Goal: Task Accomplishment & Management: Manage account settings

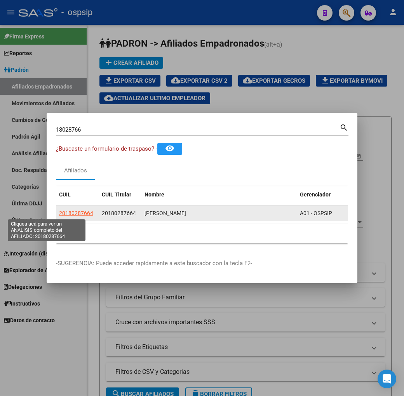
click at [59, 215] on span "20180287664" at bounding box center [76, 213] width 34 height 6
type textarea "20180287664"
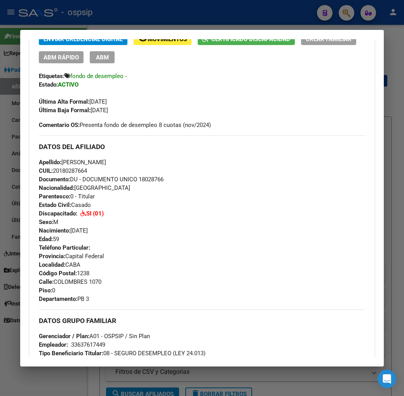
scroll to position [215, 0]
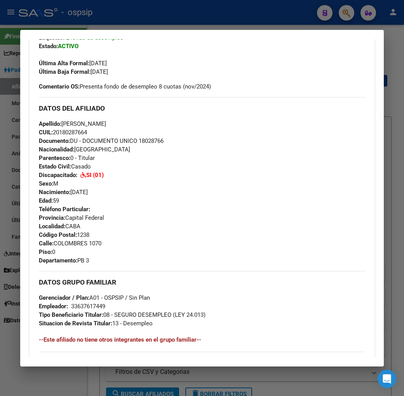
click at [182, 29] on div at bounding box center [202, 198] width 404 height 396
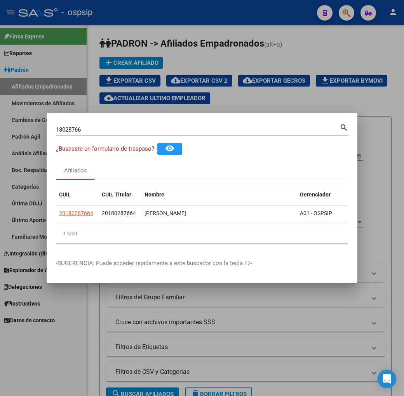
click at [182, 29] on div at bounding box center [202, 198] width 404 height 396
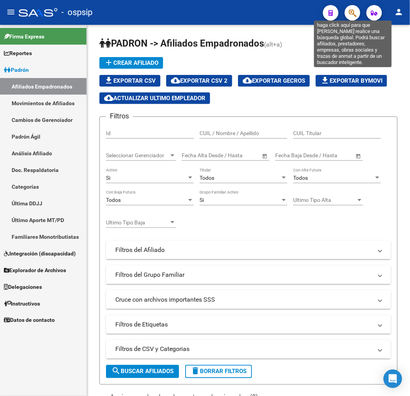
click at [352, 16] on icon "button" at bounding box center [353, 13] width 8 height 9
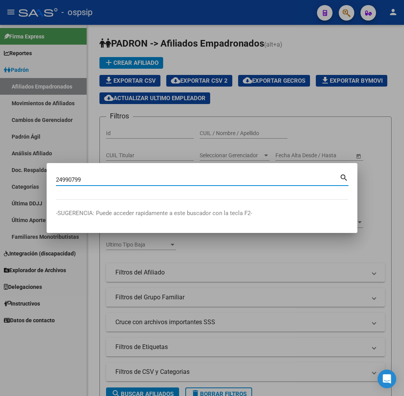
type input "24990799"
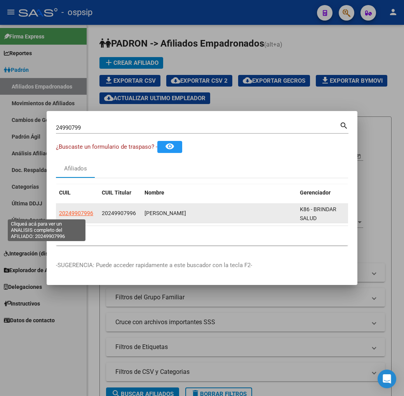
click at [59, 216] on span "20249907996" at bounding box center [76, 213] width 34 height 6
type textarea "20249907996"
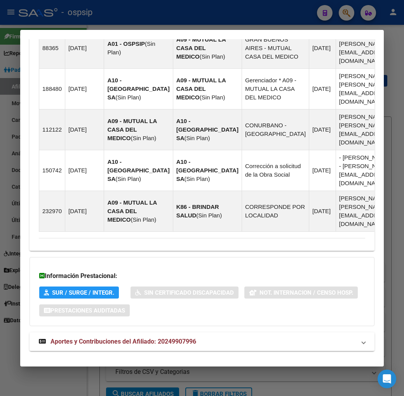
scroll to position [592, 0]
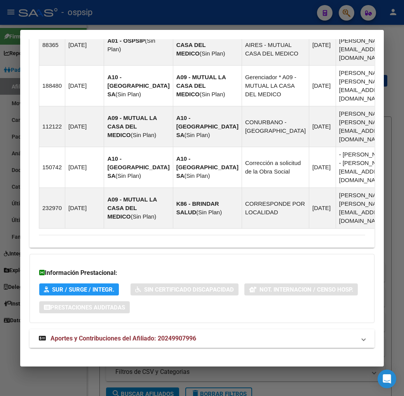
click at [217, 338] on mat-expansion-panel-header "Aportes y Contribuciones del Afiliado: 20249907996" at bounding box center [202, 338] width 345 height 19
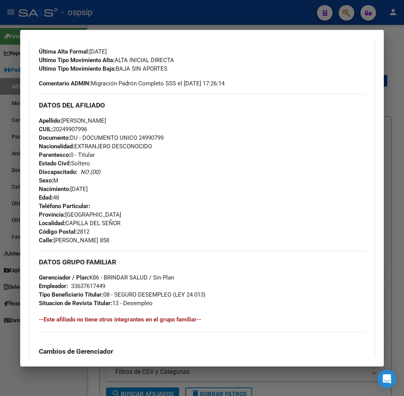
scroll to position [70, 0]
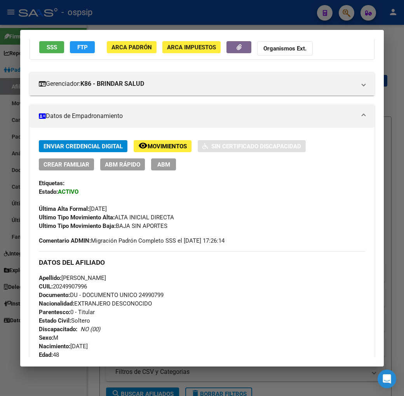
click at [153, 18] on div at bounding box center [202, 198] width 404 height 396
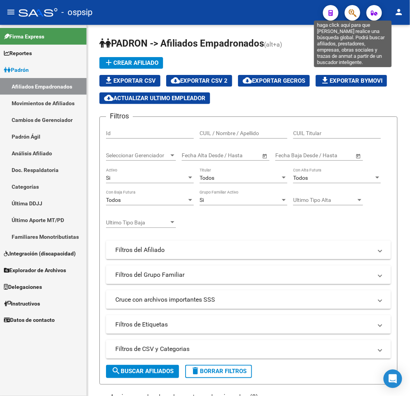
click at [352, 16] on icon "button" at bounding box center [353, 13] width 8 height 9
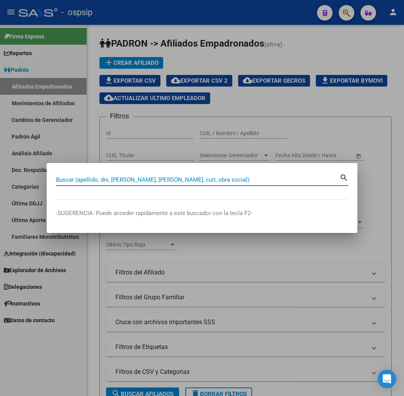
type input "9"
type input "39514078"
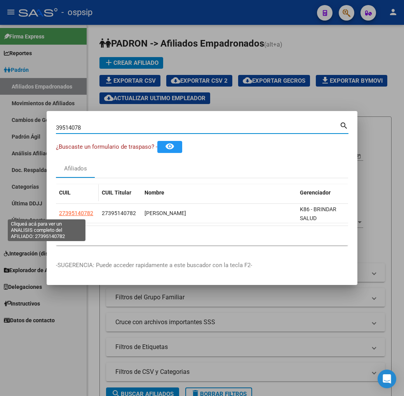
click at [59, 215] on span "27395140782" at bounding box center [76, 213] width 34 height 6
type textarea "27395140782"
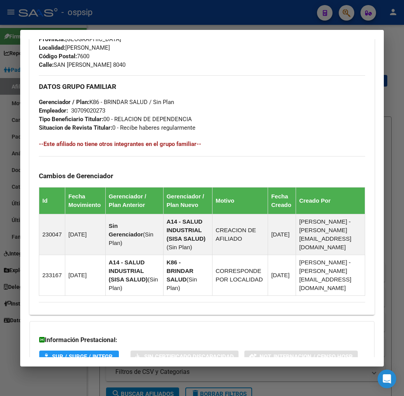
scroll to position [455, 0]
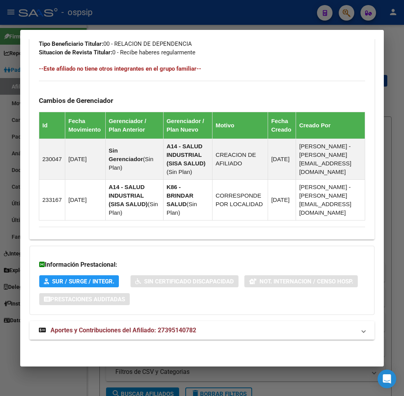
click at [172, 331] on span "Aportes y Contribuciones del Afiliado: 27395140782" at bounding box center [123, 329] width 146 height 7
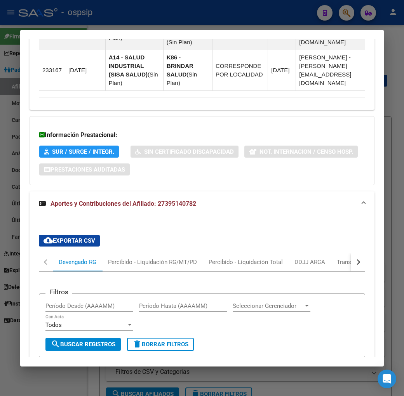
scroll to position [580, 0]
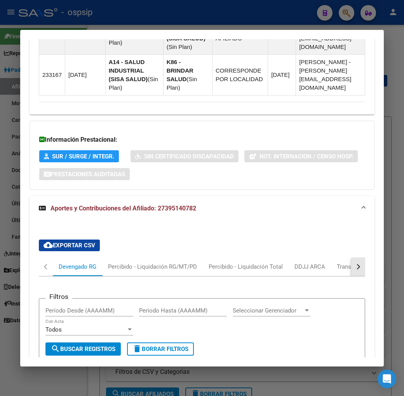
click at [365, 273] on button "button" at bounding box center [358, 266] width 14 height 19
click at [294, 271] on div "ARCA Relaciones Laborales" at bounding box center [329, 266] width 73 height 9
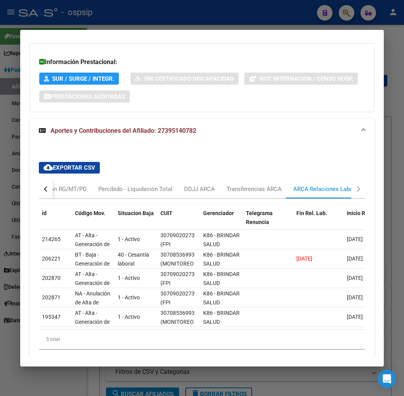
scroll to position [692, 0]
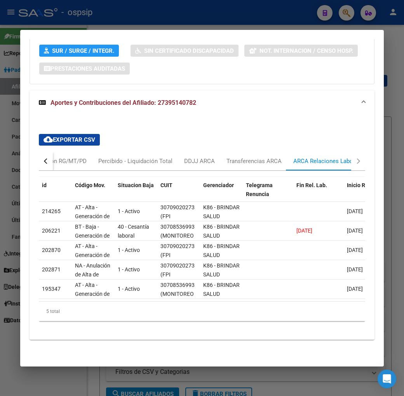
click at [39, 160] on button "button" at bounding box center [46, 161] width 14 height 19
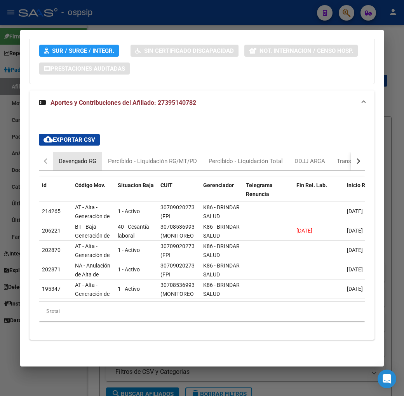
click at [64, 157] on div "Devengado RG" at bounding box center [78, 161] width 38 height 9
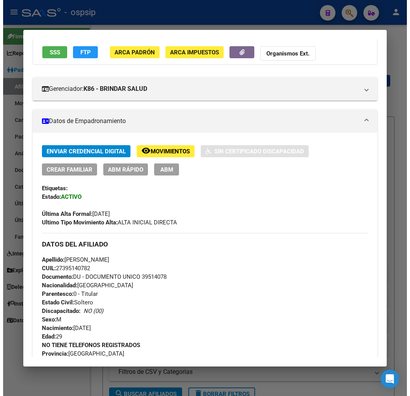
scroll to position [2, 0]
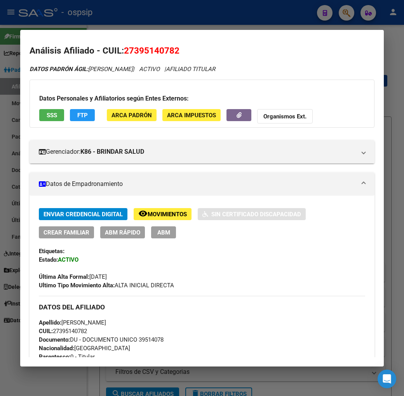
click at [77, 113] on span "FTP" at bounding box center [82, 115] width 10 height 7
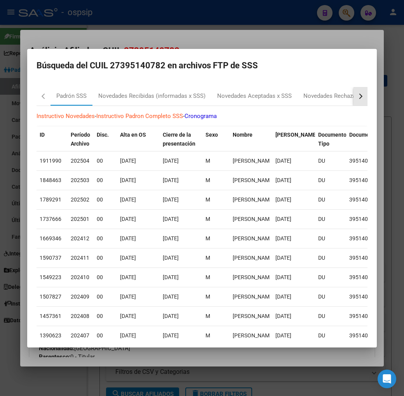
click at [367, 98] on button "button" at bounding box center [360, 96] width 14 height 19
click at [295, 102] on div "RG Bajas x OPCION ONLINE (ARCA)" at bounding box center [278, 96] width 104 height 19
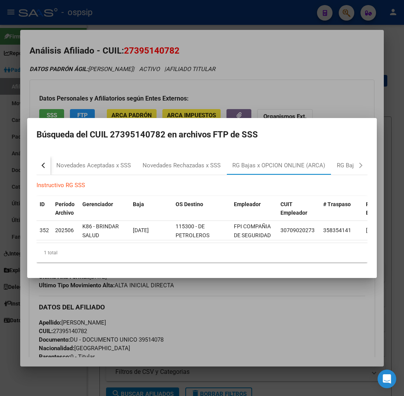
click at [266, 312] on div at bounding box center [202, 198] width 404 height 396
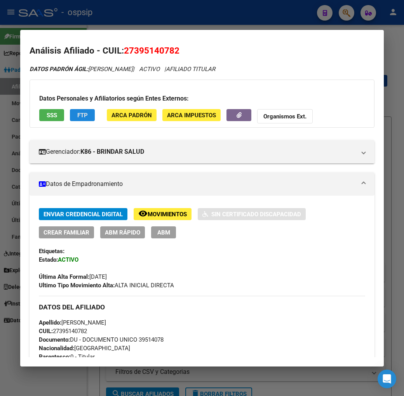
click at [77, 118] on span "FTP" at bounding box center [82, 115] width 10 height 7
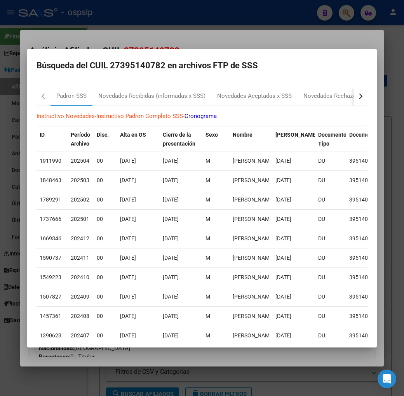
click at [367, 102] on button "button" at bounding box center [360, 96] width 14 height 19
click at [251, 92] on div "RG Bajas x OPCION ONLINE (ARCA)" at bounding box center [278, 96] width 93 height 9
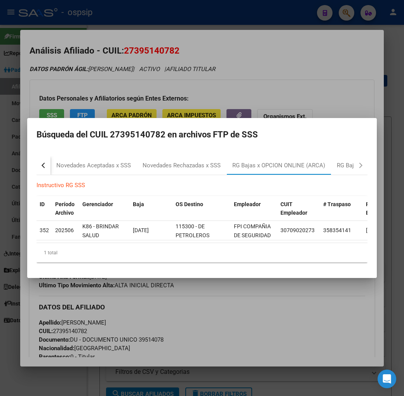
click at [231, 323] on div at bounding box center [202, 198] width 404 height 396
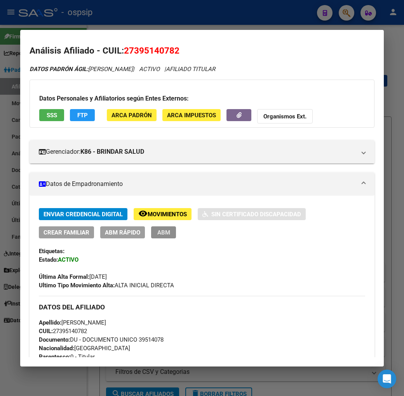
click at [151, 230] on button "ABM" at bounding box center [163, 232] width 25 height 12
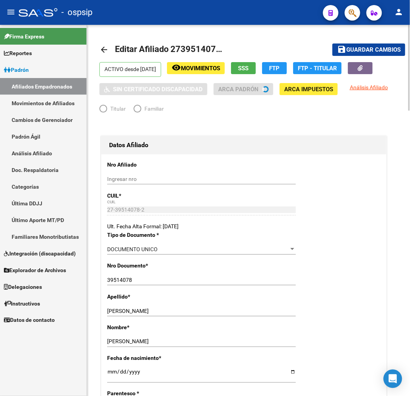
radio input "true"
type input "30-70902027-3"
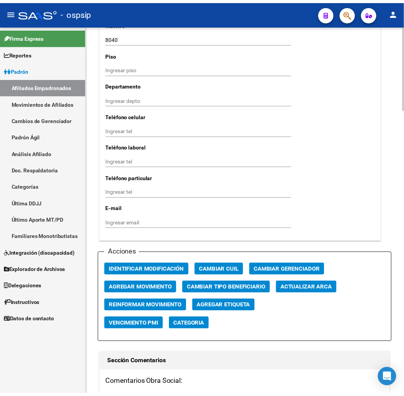
scroll to position [776, 0]
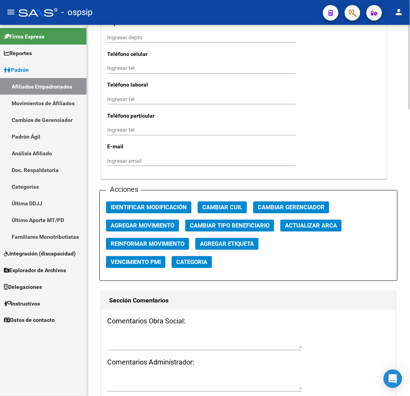
click at [162, 222] on span "Agregar Movimiento" at bounding box center [143, 225] width 64 height 7
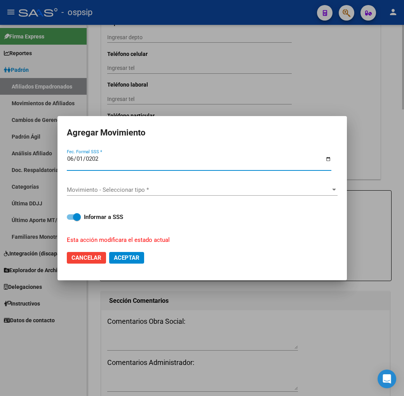
type input "[DATE]"
click at [165, 191] on span "Movimiento - Seleccionar tipo *" at bounding box center [199, 189] width 264 height 7
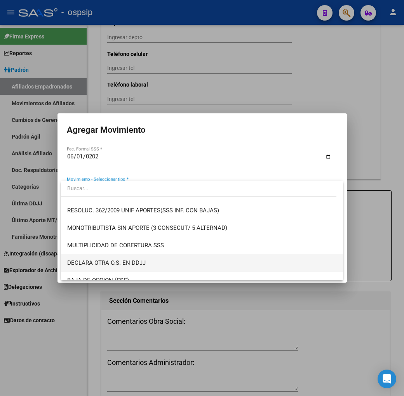
scroll to position [302, 0]
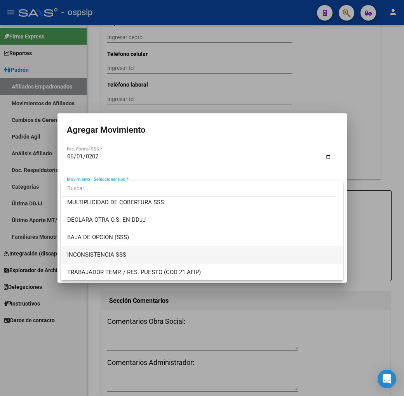
click at [171, 246] on span "INCONSISTENCIA SSS" at bounding box center [201, 254] width 269 height 17
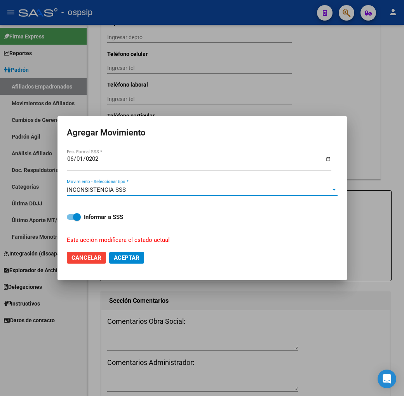
click at [152, 191] on div "INCONSISTENCIA SSS" at bounding box center [199, 189] width 264 height 7
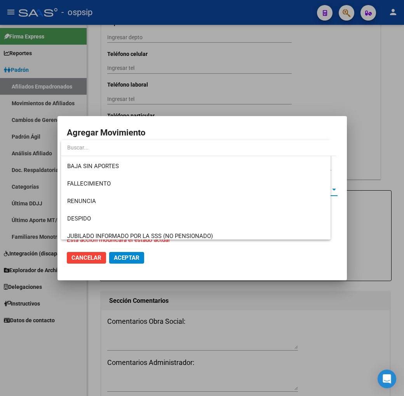
scroll to position [326, 0]
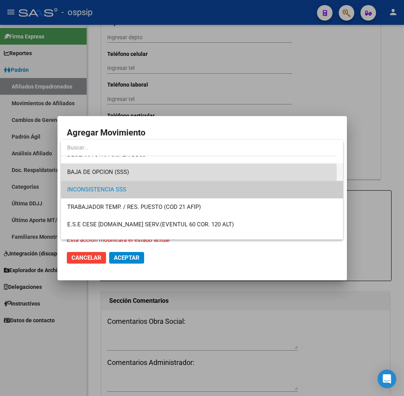
click at [153, 174] on span "BAJA DE OPCION (SSS)" at bounding box center [201, 171] width 269 height 17
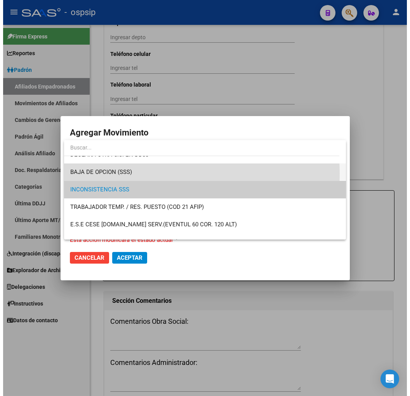
scroll to position [332, 0]
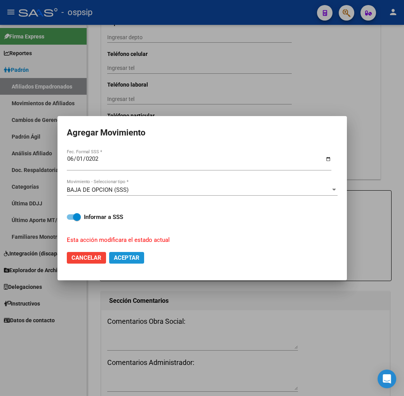
click at [135, 260] on span "Aceptar" at bounding box center [127, 257] width 26 height 7
checkbox input "false"
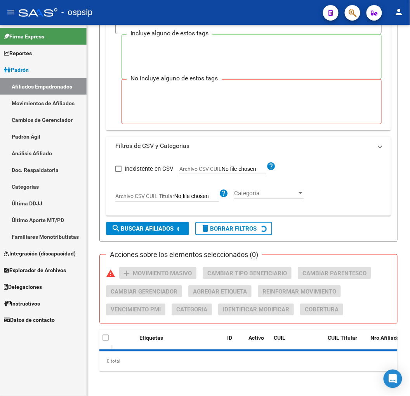
scroll to position [143, 0]
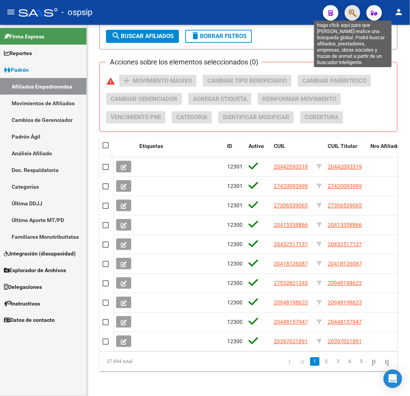
click at [351, 10] on icon "button" at bounding box center [353, 13] width 8 height 9
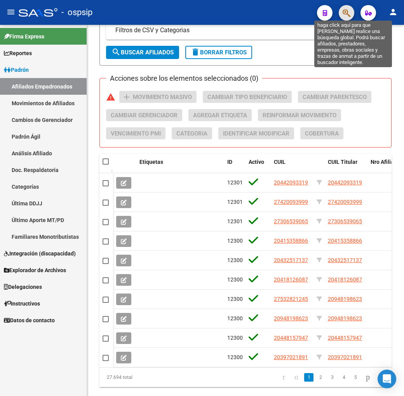
scroll to position [364, 0]
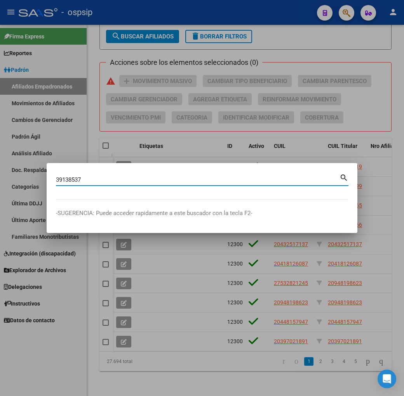
type input "39138537"
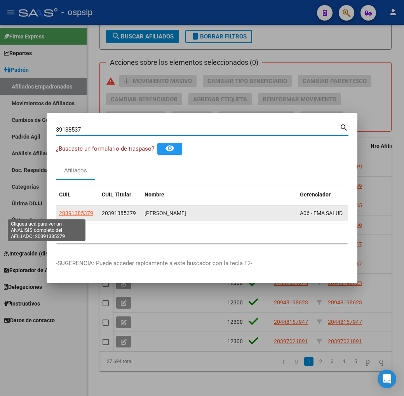
click at [59, 211] on span "20391385379" at bounding box center [76, 213] width 34 height 6
type textarea "20391385379"
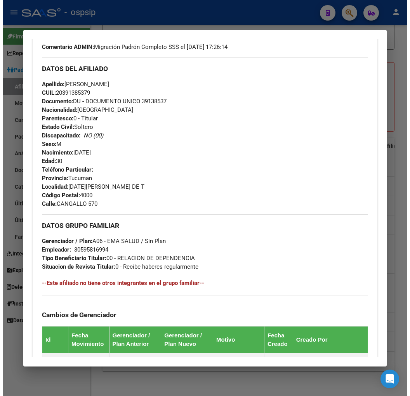
scroll to position [196, 0]
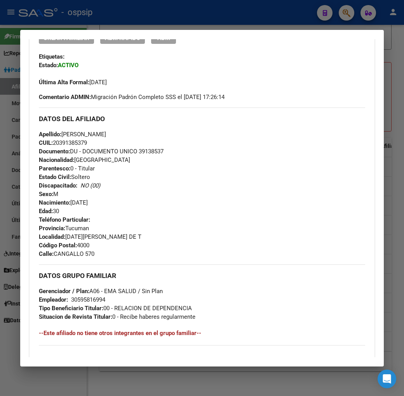
click at [235, 28] on div at bounding box center [202, 198] width 404 height 396
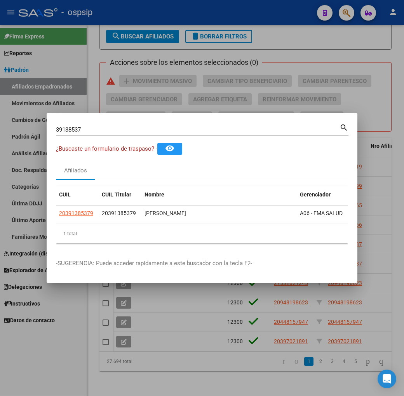
click at [235, 21] on div at bounding box center [202, 198] width 404 height 396
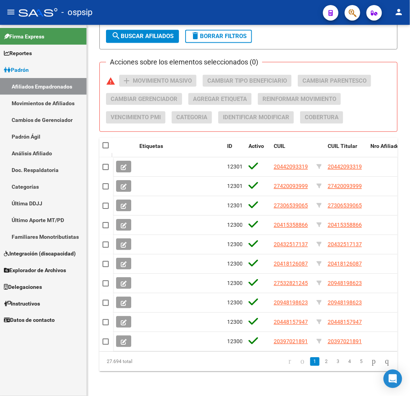
click at [346, 13] on button "button" at bounding box center [353, 13] width 16 height 16
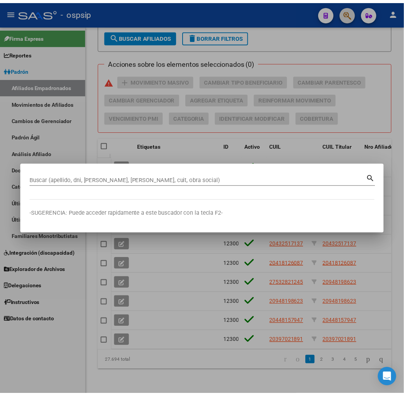
scroll to position [364, 0]
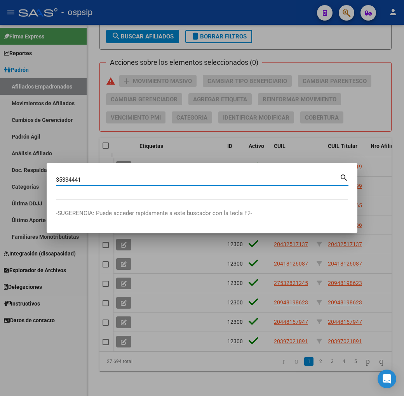
type input "35334441"
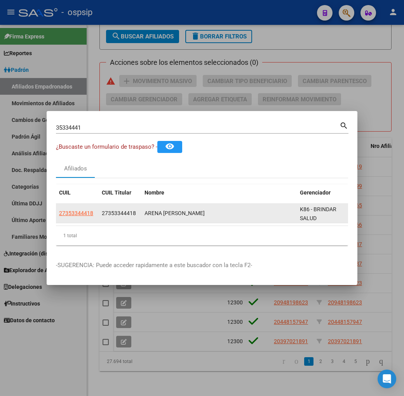
click at [59, 209] on app-link-go-to "27353344418" at bounding box center [76, 213] width 34 height 9
click at [59, 215] on span "27353344418" at bounding box center [76, 213] width 34 height 6
type textarea "27353344418"
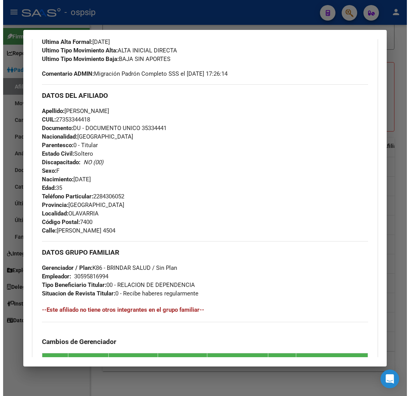
scroll to position [140, 0]
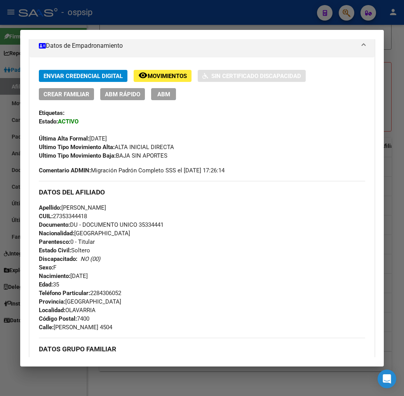
click at [132, 23] on div at bounding box center [202, 198] width 404 height 396
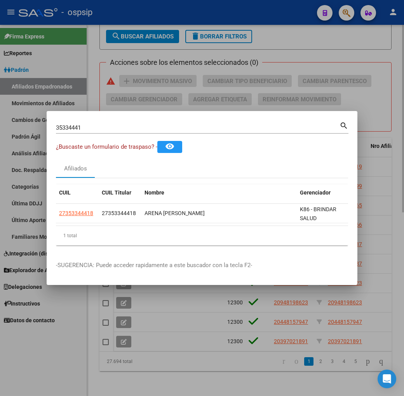
drag, startPoint x: 234, startPoint y: 79, endPoint x: 293, endPoint y: 64, distance: 61.5
click at [241, 78] on div at bounding box center [202, 198] width 404 height 396
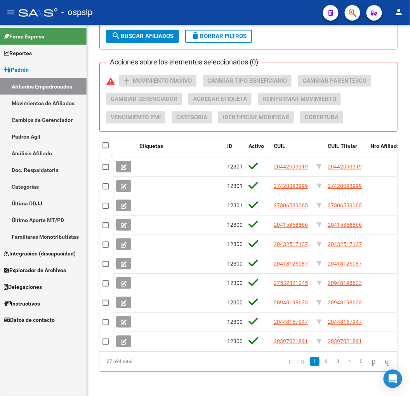
click at [351, 17] on icon "button" at bounding box center [353, 13] width 8 height 9
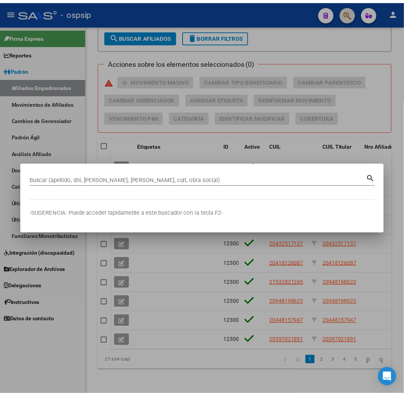
scroll to position [364, 0]
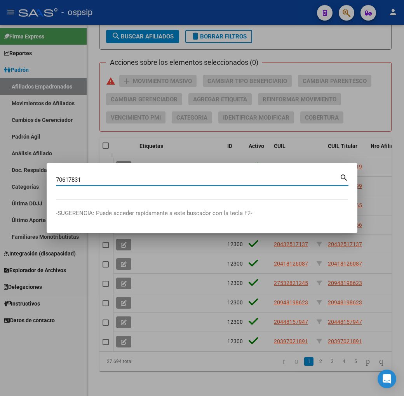
type input "70617831"
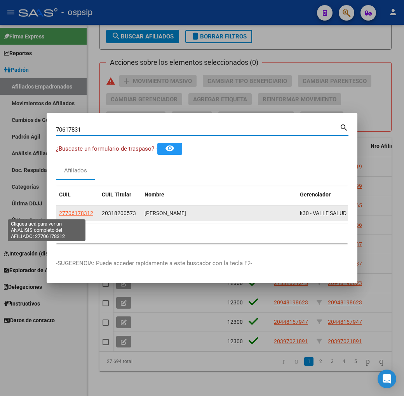
click at [59, 211] on span "27706178312" at bounding box center [76, 213] width 34 height 6
type textarea "27706178312"
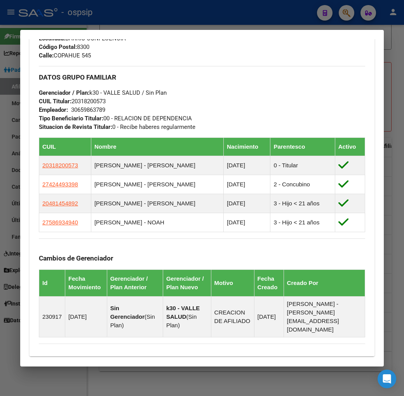
scroll to position [507, 0]
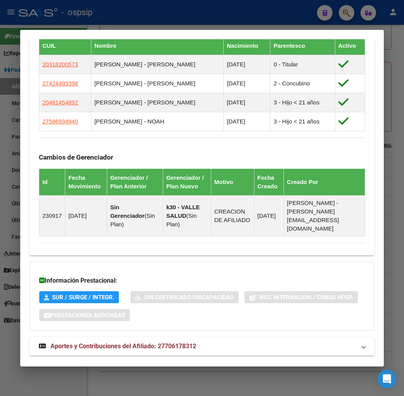
click at [203, 369] on mat-panel-title "Aportes y Contribuciones del Titular: 20318200573" at bounding box center [197, 373] width 317 height 9
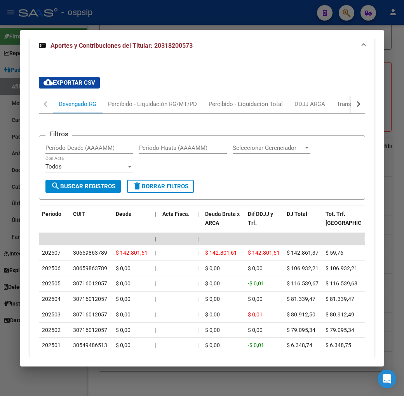
scroll to position [848, 0]
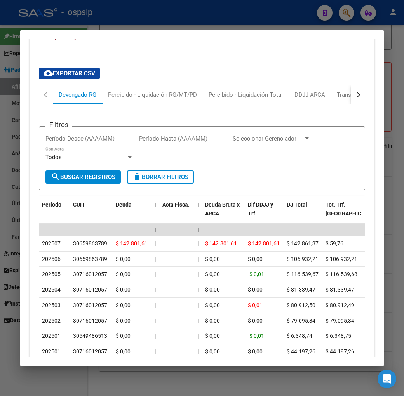
click at [362, 85] on button "button" at bounding box center [358, 94] width 14 height 19
click at [338, 90] on div "ARCA Relaciones Laborales" at bounding box center [329, 94] width 73 height 9
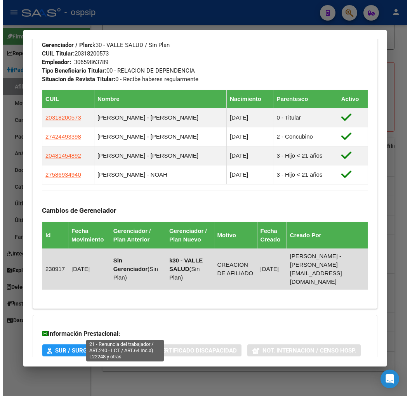
scroll to position [406, 0]
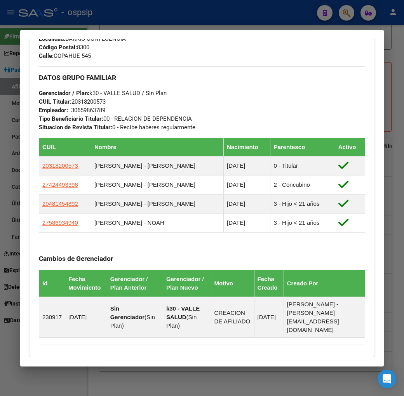
click at [191, 15] on div at bounding box center [202, 198] width 404 height 396
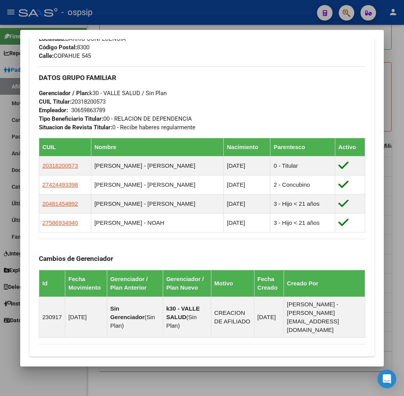
click at [191, 15] on div at bounding box center [202, 198] width 404 height 396
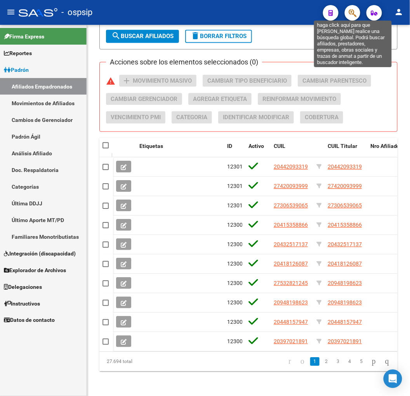
click at [354, 16] on icon "button" at bounding box center [353, 13] width 8 height 9
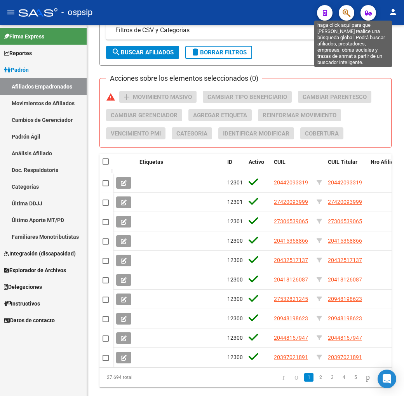
scroll to position [364, 0]
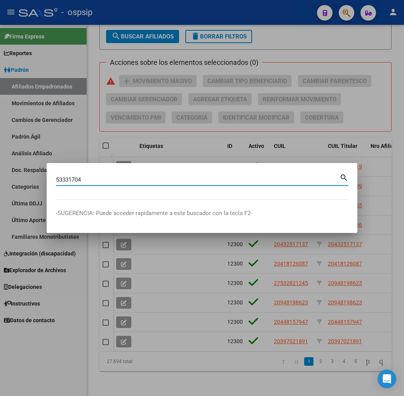
type input "53331704"
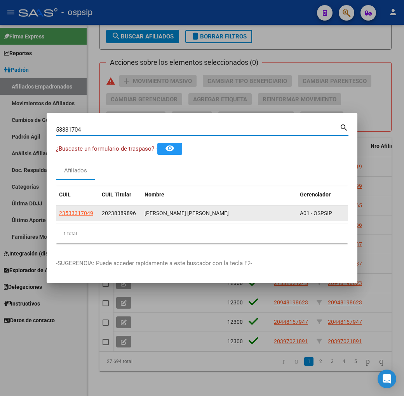
click at [59, 217] on app-link-go-to "23533317049" at bounding box center [76, 213] width 34 height 9
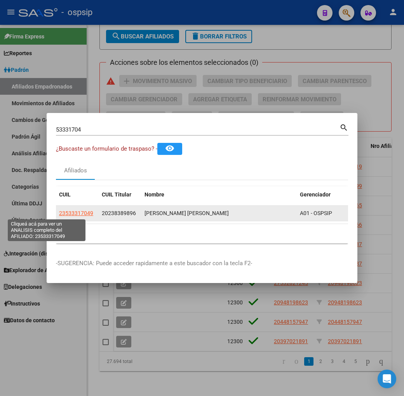
click at [59, 214] on span "23533317049" at bounding box center [76, 213] width 34 height 6
type textarea "23533317049"
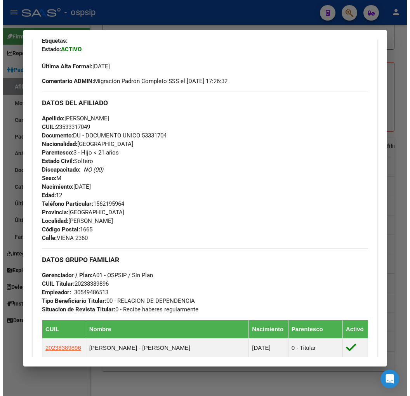
scroll to position [231, 0]
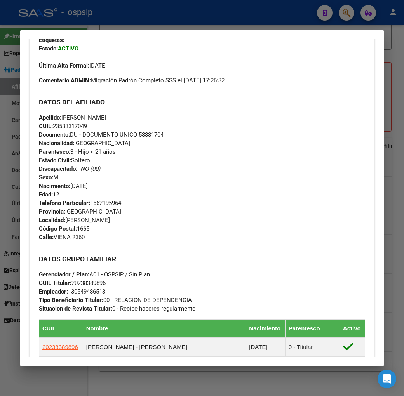
click at [197, 28] on div at bounding box center [202, 198] width 404 height 396
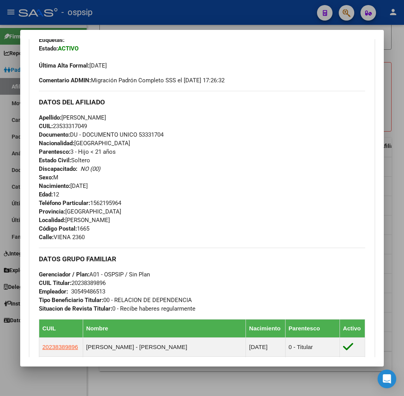
click at [197, 28] on div at bounding box center [202, 198] width 404 height 396
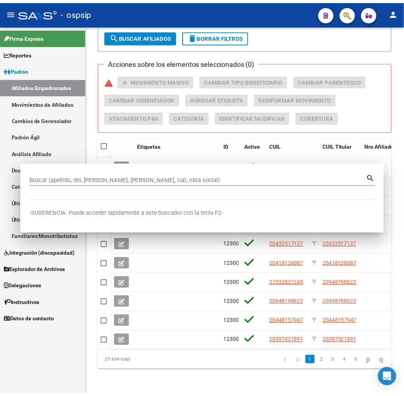
scroll to position [342, 0]
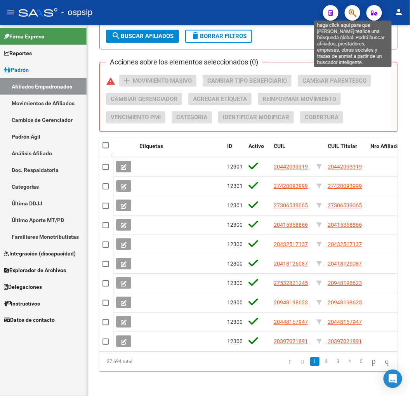
click at [354, 16] on icon "button" at bounding box center [353, 13] width 8 height 9
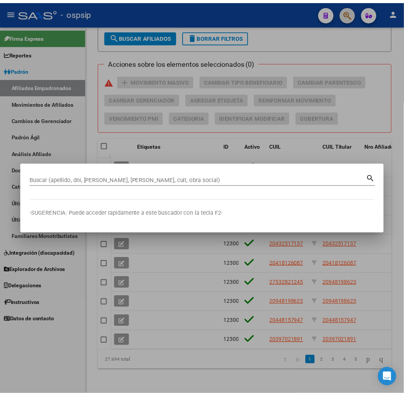
scroll to position [364, 0]
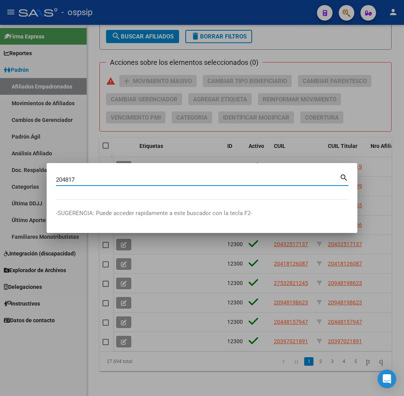
type input "204817"
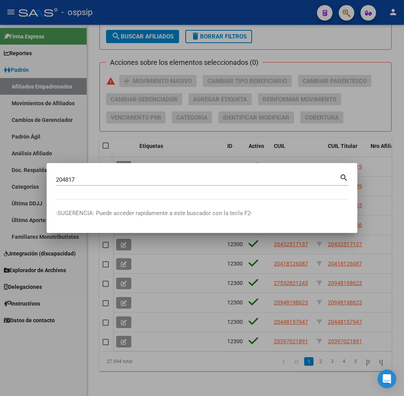
click at [113, 174] on div "204817 Buscar (apellido, dni, cuil, nro traspaso, cuit, obra social)" at bounding box center [197, 180] width 283 height 12
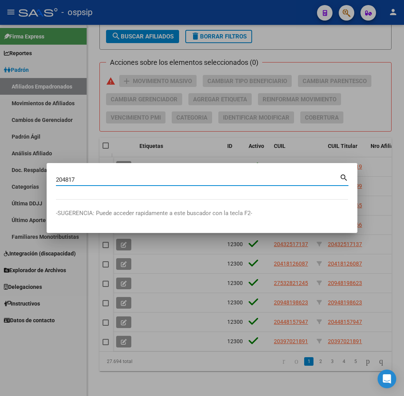
drag, startPoint x: 90, startPoint y: 180, endPoint x: 159, endPoint y: 192, distance: 70.5
click at [47, 192] on mat-dialog-content "204817 Buscar (apellido, dni, cuil, nro traspaso, cuit, obra social) search" at bounding box center [202, 185] width 311 height 27
type input "70617831"
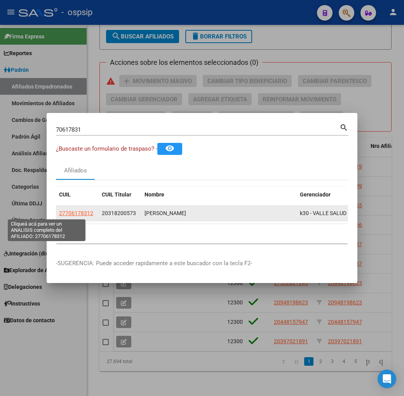
click at [59, 211] on span "27706178312" at bounding box center [76, 213] width 34 height 6
type textarea "27706178312"
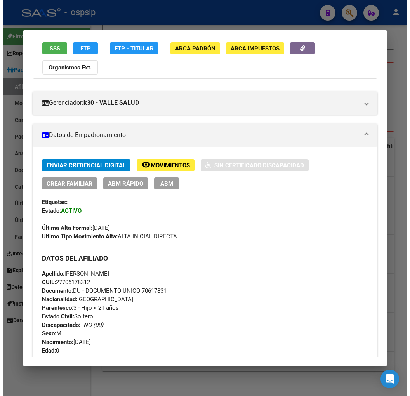
scroll to position [188, 0]
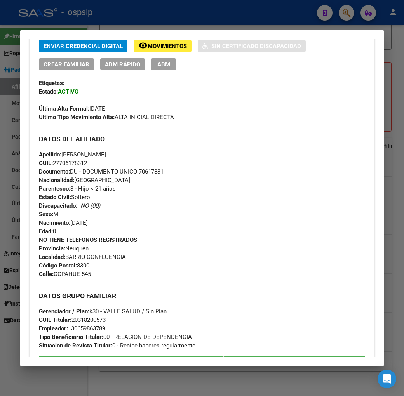
click at [176, 25] on div at bounding box center [202, 198] width 404 height 396
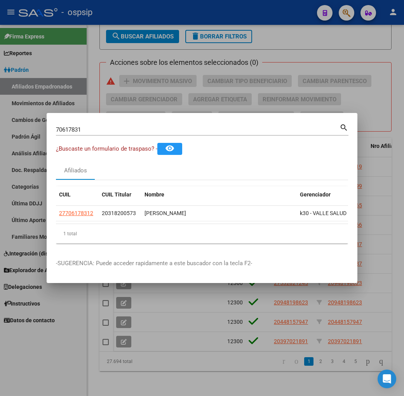
click at [176, 25] on div at bounding box center [202, 198] width 404 height 396
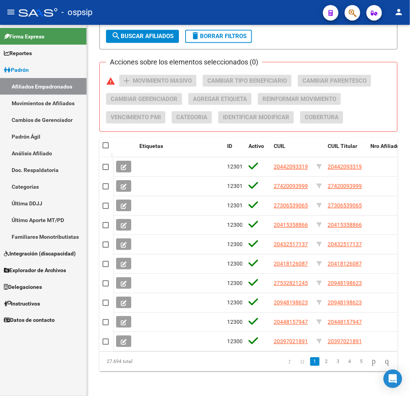
click at [347, 9] on button "button" at bounding box center [353, 13] width 16 height 16
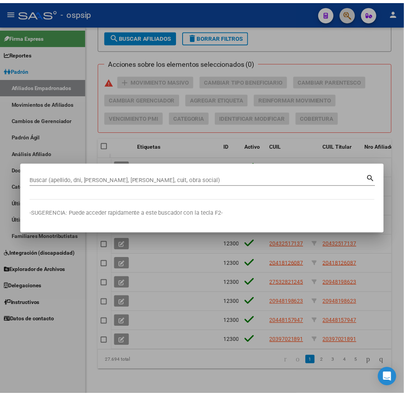
scroll to position [364, 0]
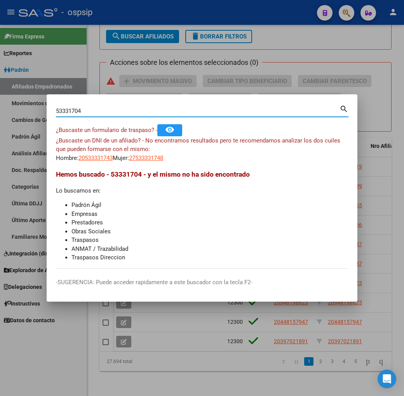
type input "53331704"
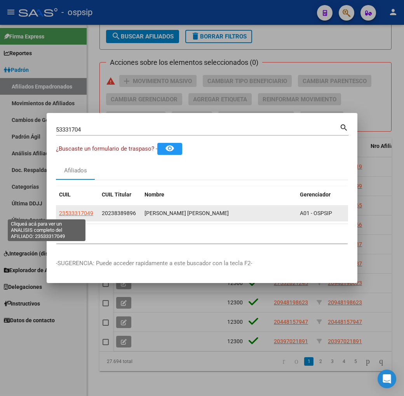
click at [59, 214] on span "23533317049" at bounding box center [76, 213] width 34 height 6
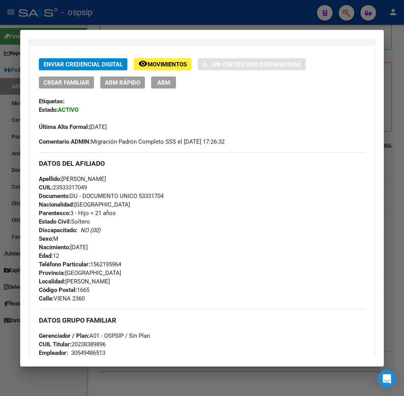
scroll to position [215, 0]
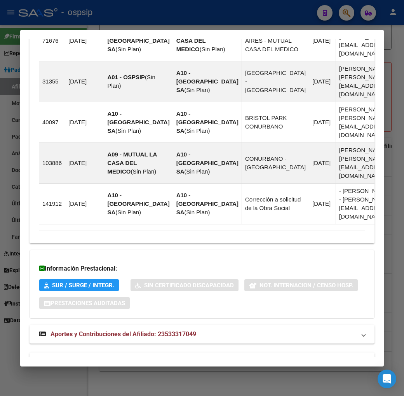
scroll to position [875, 0]
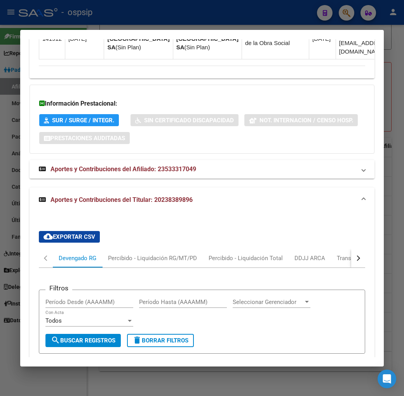
click at [358, 249] on button "button" at bounding box center [358, 258] width 14 height 19
click at [360, 255] on div "button" at bounding box center [356, 257] width 5 height 5
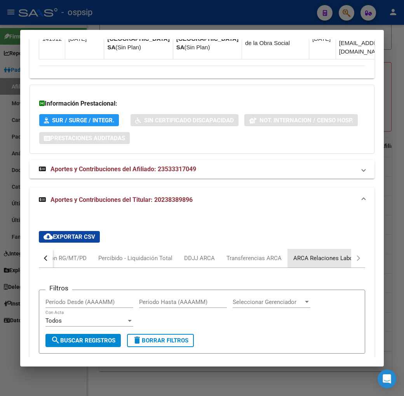
click at [346, 254] on div "ARCA Relaciones Laborales" at bounding box center [329, 258] width 73 height 9
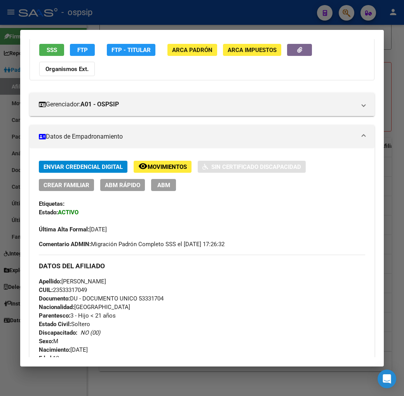
scroll to position [326, 0]
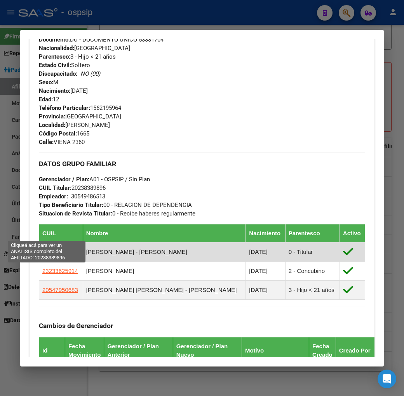
click at [42, 248] on span "20238389896" at bounding box center [60, 251] width 36 height 7
type textarea "20238389896"
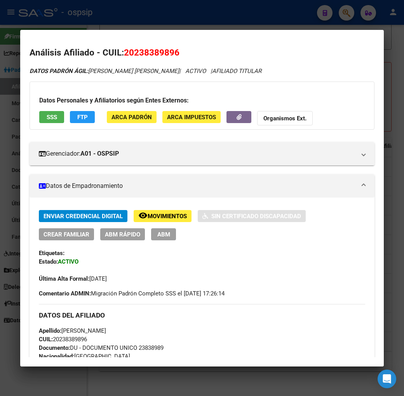
scroll to position [86, 0]
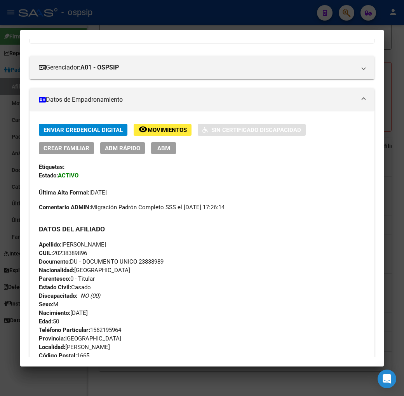
click at [151, 143] on button "ABM" at bounding box center [163, 148] width 25 height 12
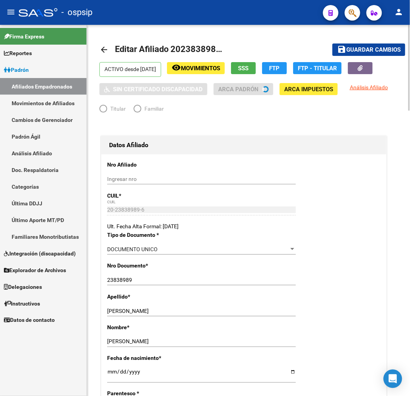
radio input "true"
type input "30-54948651-3"
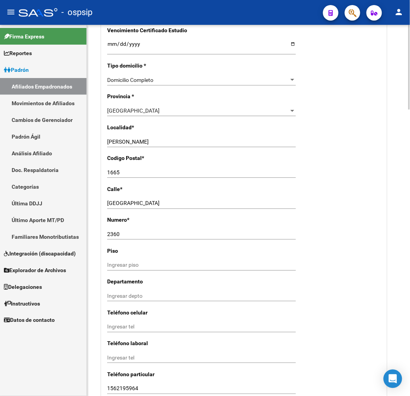
scroll to position [733, 0]
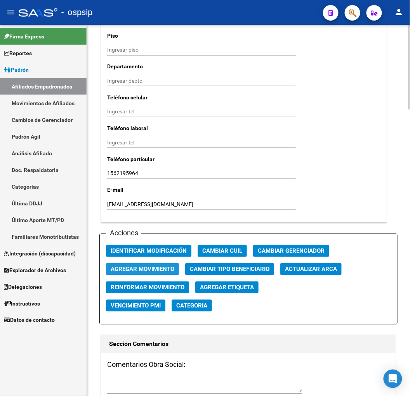
click at [156, 269] on span "Agregar Movimiento" at bounding box center [143, 269] width 64 height 7
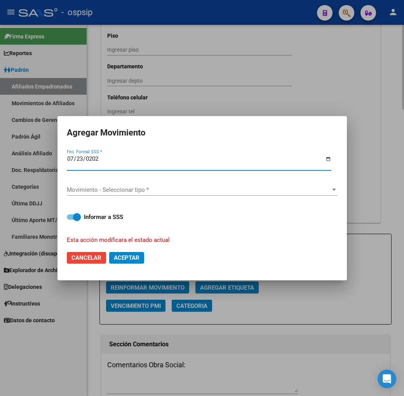
type input "[DATE]"
click at [164, 193] on div "Movimiento - Seleccionar tipo * Movimiento - Seleccionar tipo *" at bounding box center [202, 190] width 271 height 12
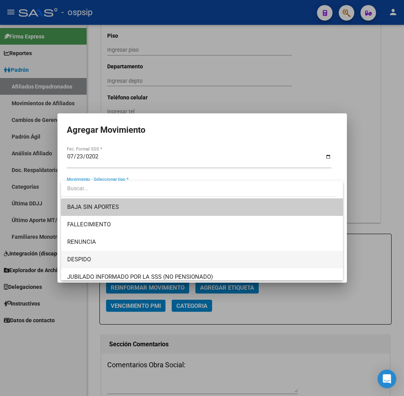
click at [162, 260] on span "DESPIDO" at bounding box center [201, 259] width 269 height 17
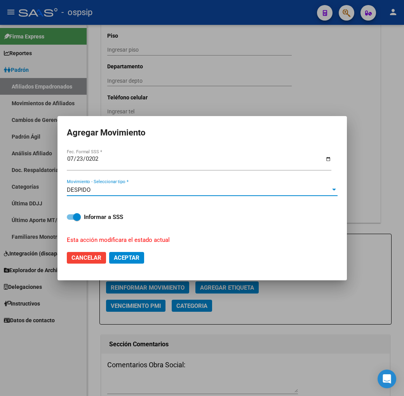
click at [129, 262] on button "Aceptar" at bounding box center [126, 258] width 35 height 12
checkbox input "false"
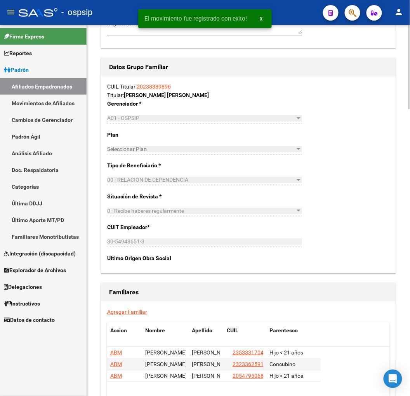
scroll to position [1262, 0]
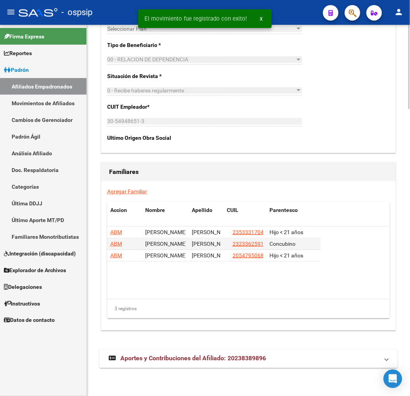
click at [255, 364] on mat-expansion-panel-header "Aportes y Contribuciones del Afiliado: 20238389896" at bounding box center [248, 358] width 298 height 19
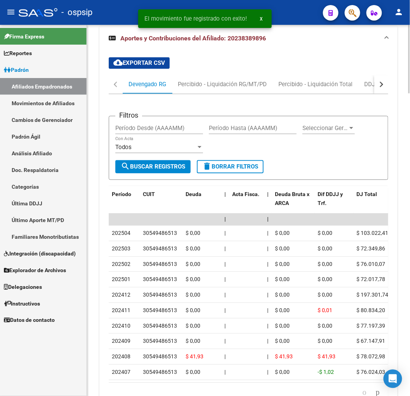
scroll to position [1555, 0]
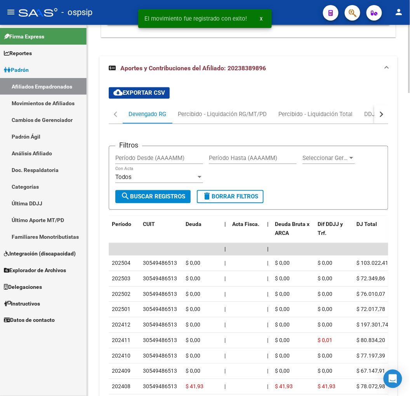
click at [384, 113] on button "button" at bounding box center [381, 114] width 14 height 19
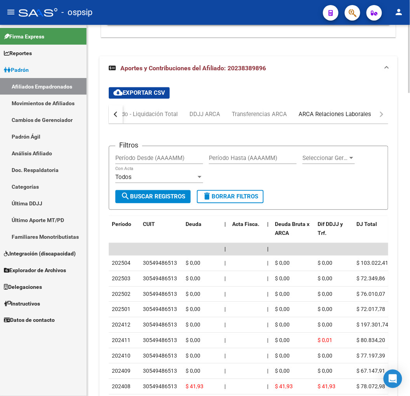
click at [336, 122] on div "ARCA Relaciones Laborales" at bounding box center [335, 114] width 84 height 19
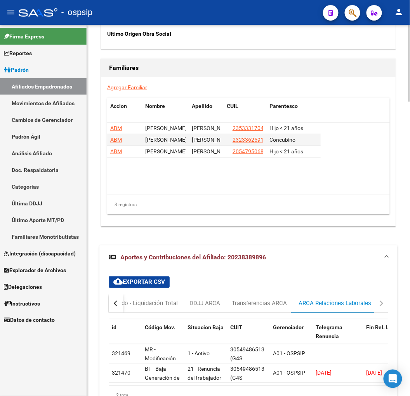
scroll to position [1422, 0]
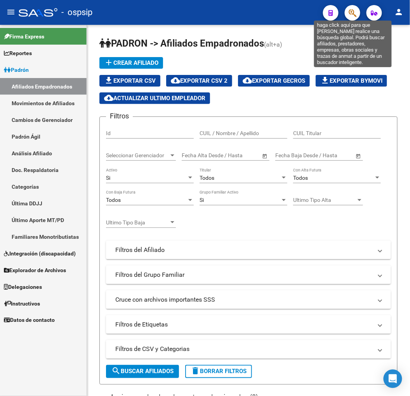
click at [351, 15] on icon "button" at bounding box center [353, 13] width 8 height 9
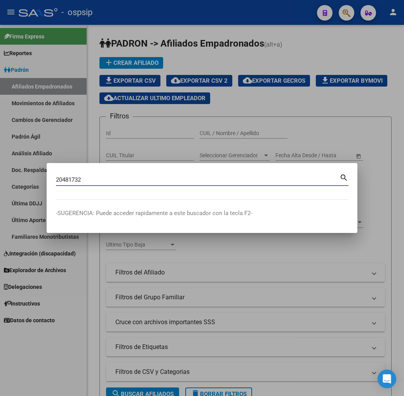
type input "20481732"
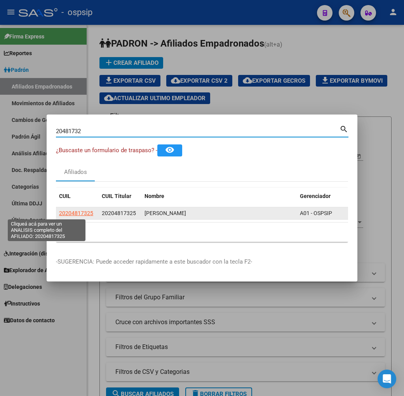
click at [60, 213] on span "20204817325" at bounding box center [76, 213] width 34 height 6
type textarea "20204817325"
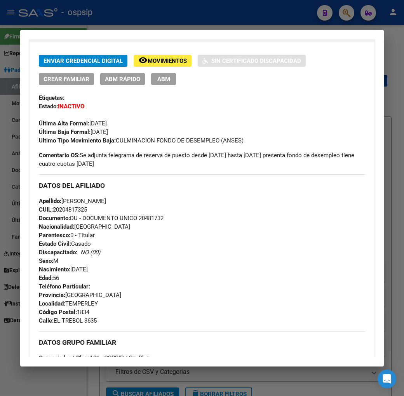
scroll to position [172, 0]
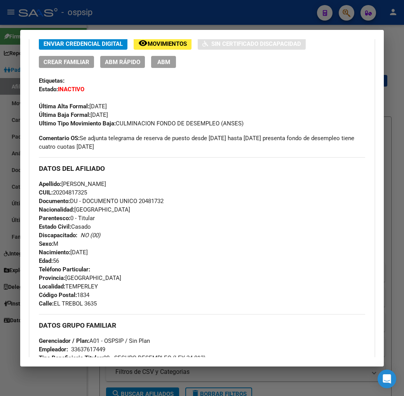
click at [259, 23] on div at bounding box center [202, 198] width 404 height 396
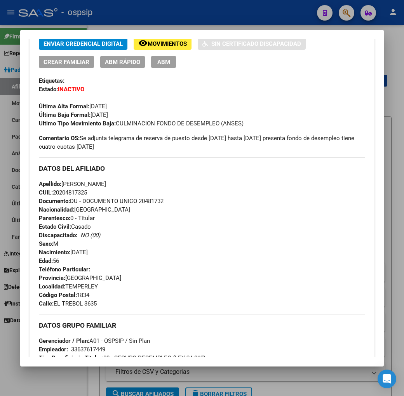
click at [261, 23] on div at bounding box center [202, 198] width 404 height 396
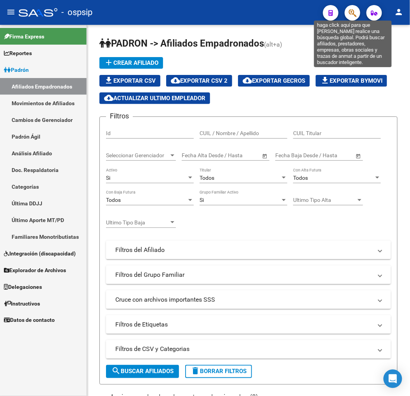
click at [350, 12] on icon "button" at bounding box center [353, 13] width 8 height 9
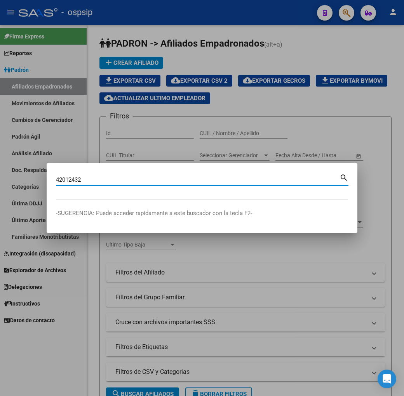
type input "42012432"
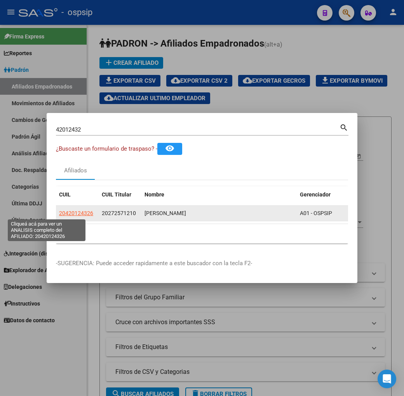
click at [59, 215] on span "20420124326" at bounding box center [76, 213] width 34 height 6
type textarea "20420124326"
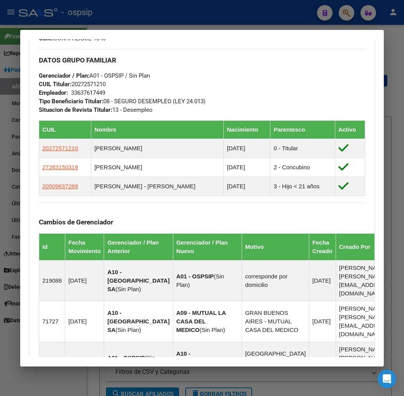
scroll to position [649, 0]
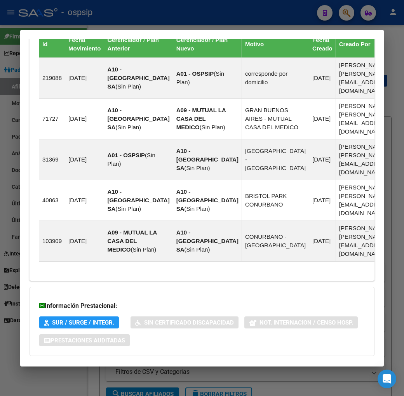
click at [273, 394] on mat-panel-title "Aportes y Contribuciones del Titular: 20272571210" at bounding box center [197, 398] width 317 height 9
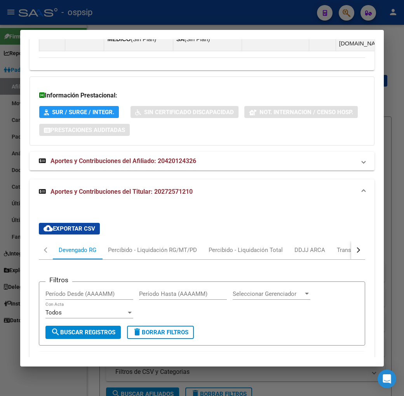
click at [363, 241] on button "button" at bounding box center [358, 250] width 14 height 19
click at [347, 241] on div "ARCA Relaciones Laborales" at bounding box center [330, 250] width 84 height 19
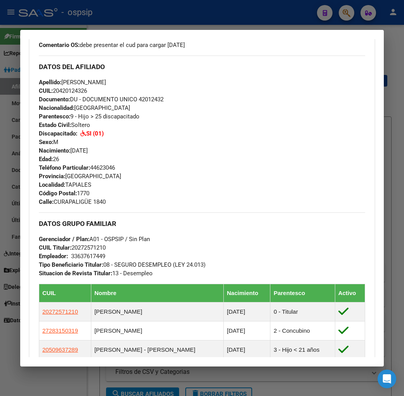
scroll to position [464, 0]
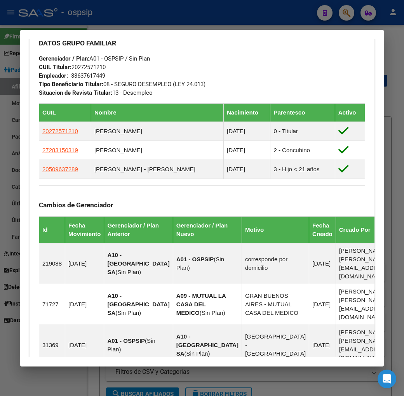
click at [253, 17] on div at bounding box center [202, 198] width 404 height 396
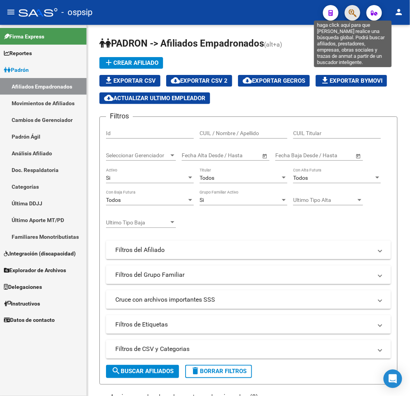
click at [351, 15] on icon "button" at bounding box center [353, 13] width 8 height 9
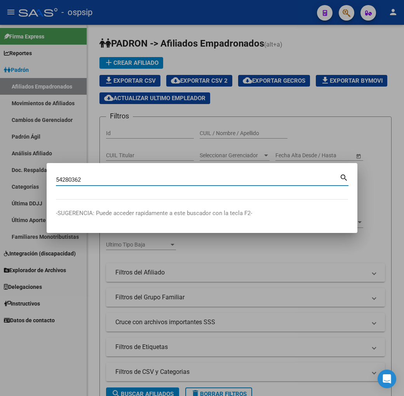
type input "54280362"
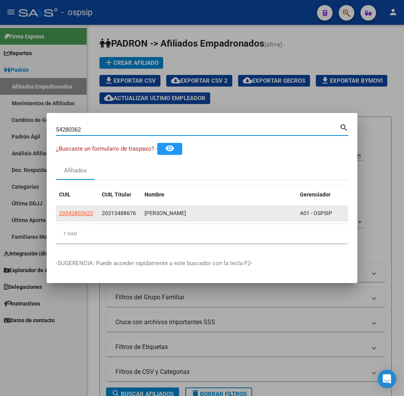
click at [59, 217] on app-link-go-to "20542803623" at bounding box center [76, 213] width 34 height 9
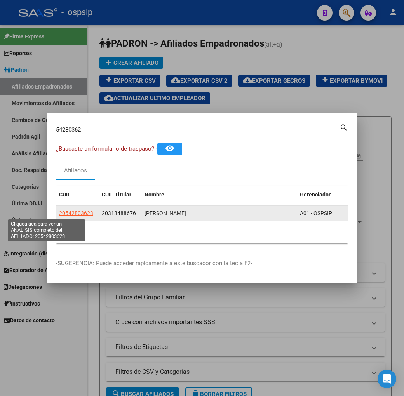
click at [59, 212] on span "20542803623" at bounding box center [76, 213] width 34 height 6
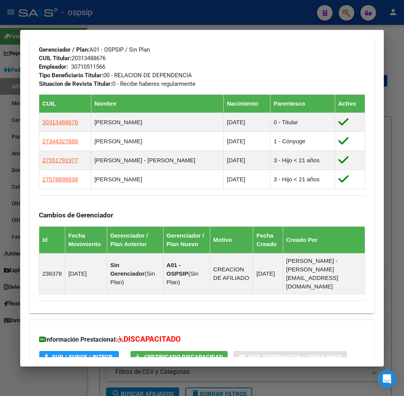
scroll to position [501, 0]
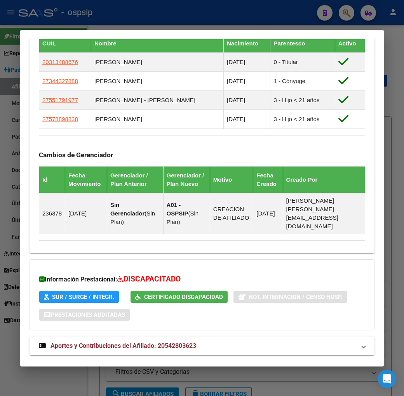
click at [231, 368] on mat-panel-title "Aportes y Contribuciones del Titular: 20313488676" at bounding box center [197, 372] width 317 height 9
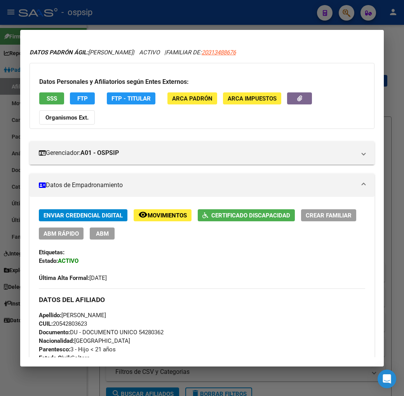
scroll to position [0, 0]
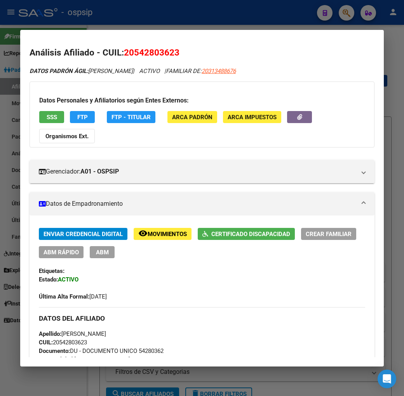
click at [80, 118] on button "FTP" at bounding box center [82, 117] width 25 height 12
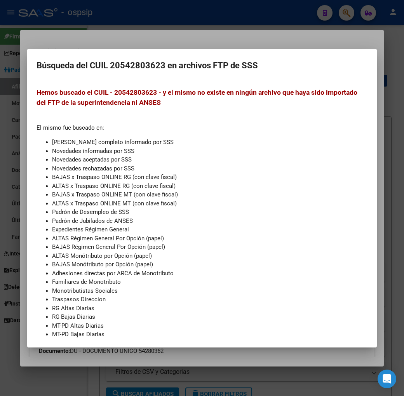
click at [174, 44] on div at bounding box center [202, 198] width 404 height 396
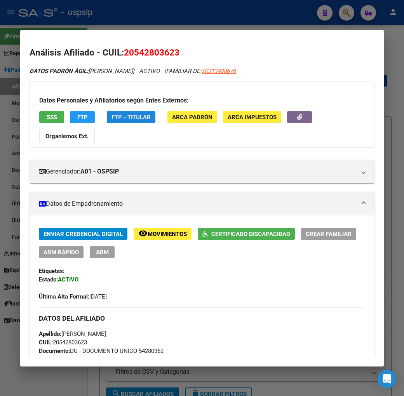
click at [128, 115] on span "FTP - Titular" at bounding box center [130, 117] width 39 height 7
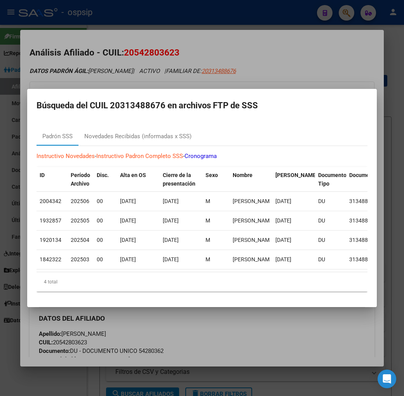
click at [231, 76] on div at bounding box center [202, 198] width 404 height 396
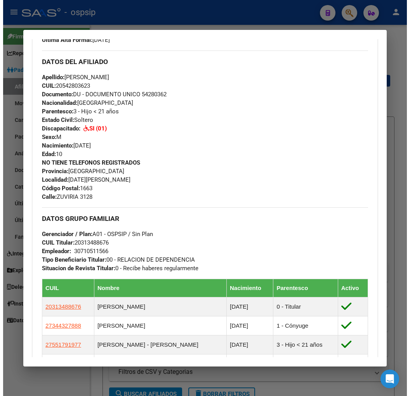
scroll to position [401, 0]
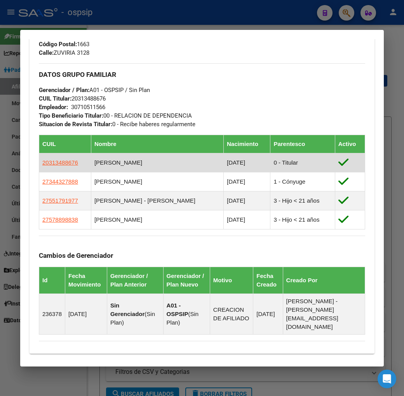
click at [50, 158] on app-link-go-to "20313488676" at bounding box center [60, 162] width 36 height 9
click at [50, 159] on span "20313488676" at bounding box center [60, 162] width 36 height 7
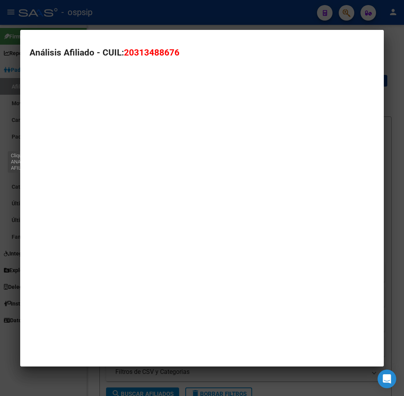
type textarea "20313488676"
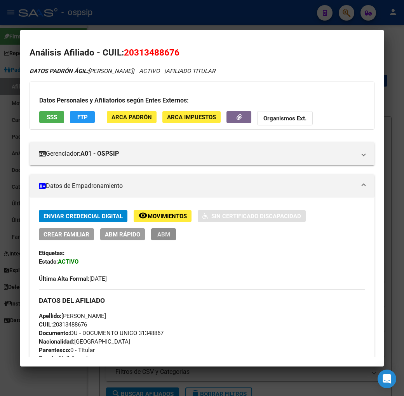
click at [151, 236] on button "ABM" at bounding box center [163, 234] width 25 height 12
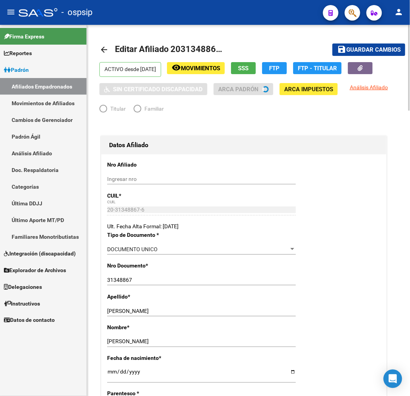
radio input "true"
type input "30-71051156-6"
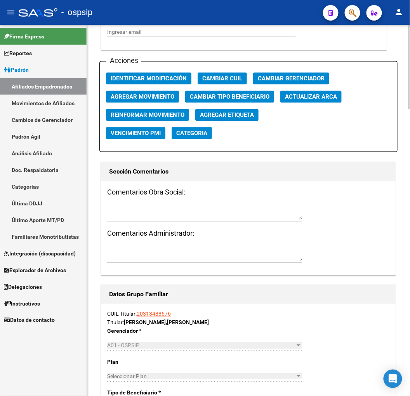
scroll to position [906, 0]
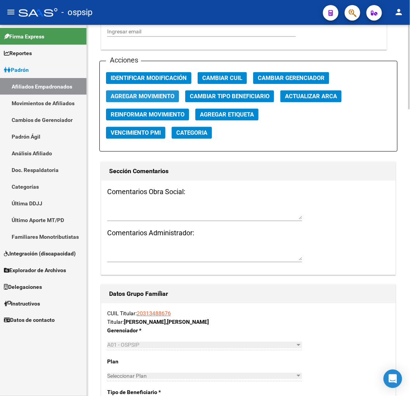
click at [161, 98] on span "Agregar Movimiento" at bounding box center [143, 96] width 64 height 7
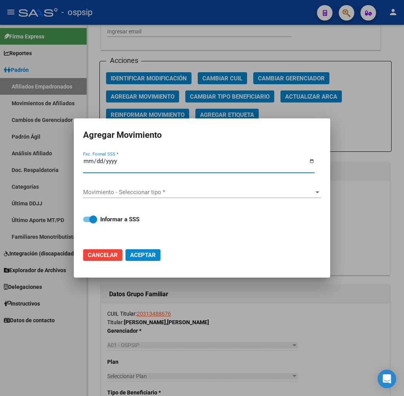
click at [243, 340] on div at bounding box center [202, 198] width 404 height 396
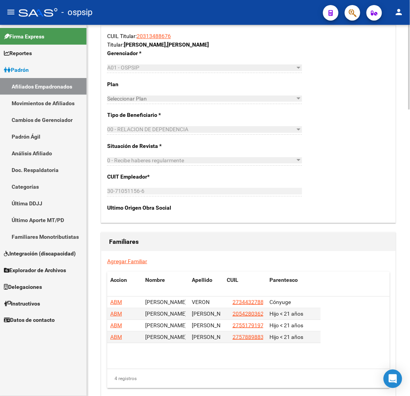
scroll to position [1253, 0]
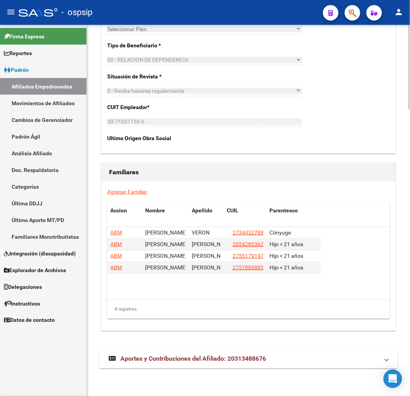
click at [256, 352] on mat-expansion-panel-header "Aportes y Contribuciones del Afiliado: 20313488676" at bounding box center [248, 359] width 298 height 19
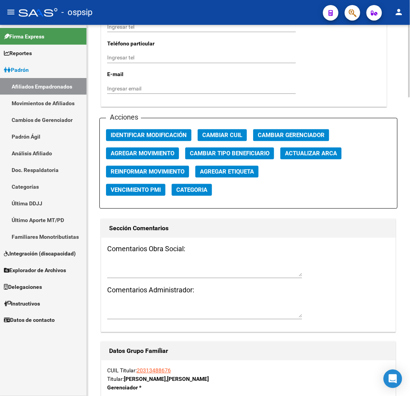
scroll to position [703, 0]
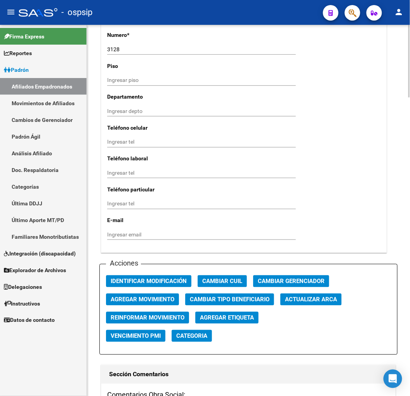
click at [172, 303] on button "Agregar Movimiento" at bounding box center [142, 299] width 73 height 12
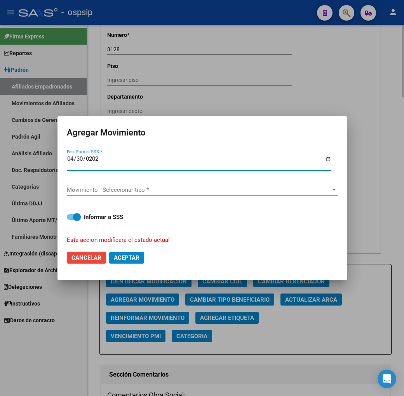
type input "[DATE]"
click at [218, 184] on div "Movimiento - Seleccionar tipo * Movimiento - Seleccionar tipo *" at bounding box center [202, 190] width 271 height 12
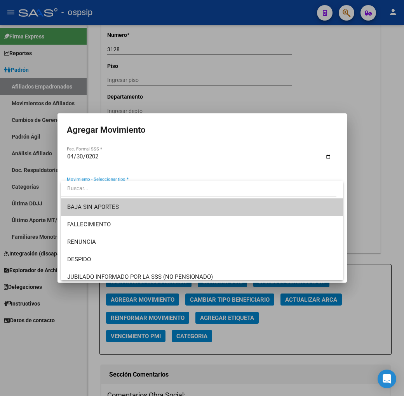
click at [193, 209] on span "BAJA SIN APORTES" at bounding box center [201, 206] width 269 height 17
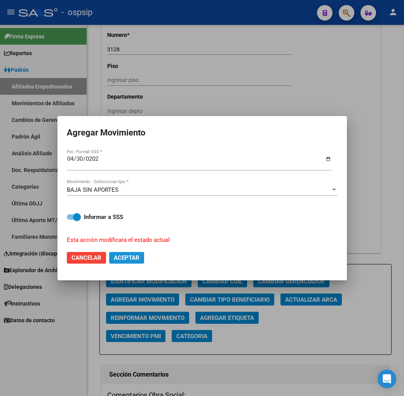
click at [137, 254] on span "Aceptar" at bounding box center [127, 257] width 26 height 7
checkbox input "false"
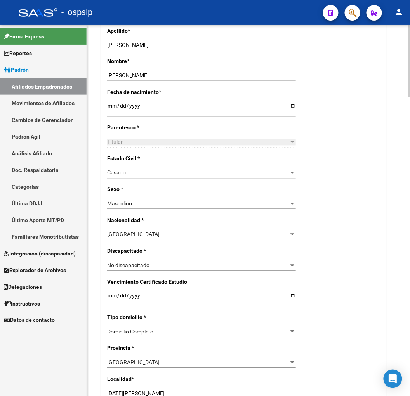
scroll to position [99, 0]
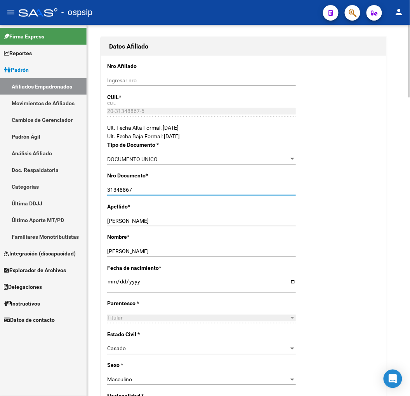
drag, startPoint x: 133, startPoint y: 192, endPoint x: 107, endPoint y: 191, distance: 26.0
click at [107, 191] on input "31348867" at bounding box center [201, 190] width 189 height 7
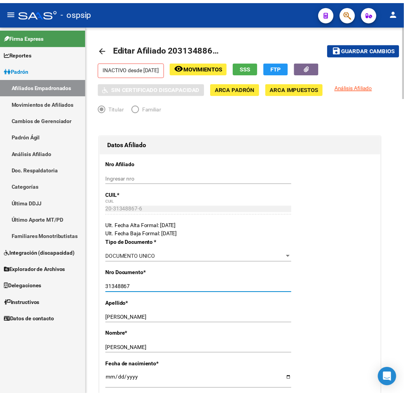
scroll to position [0, 0]
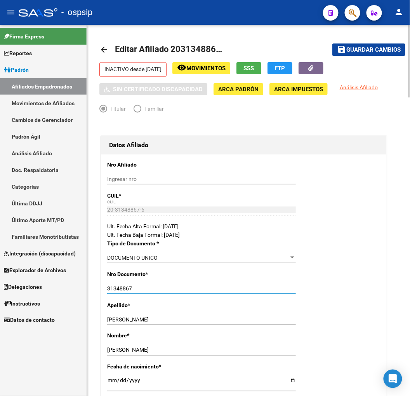
click at [285, 67] on span "FTP" at bounding box center [280, 68] width 10 height 7
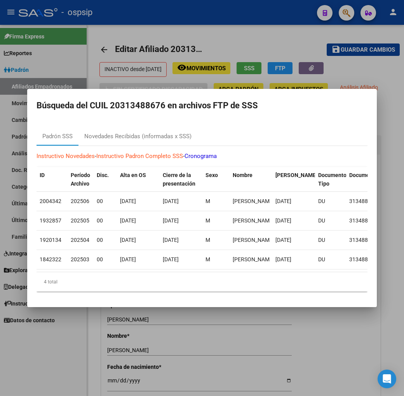
click at [218, 35] on div at bounding box center [202, 198] width 404 height 396
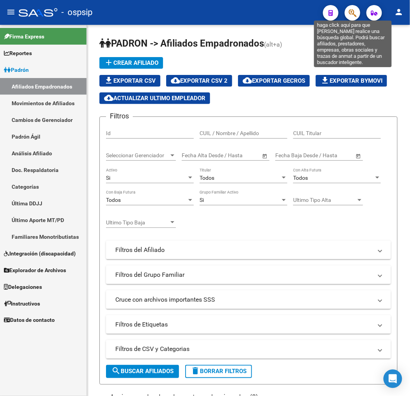
click at [356, 11] on icon "button" at bounding box center [353, 13] width 8 height 9
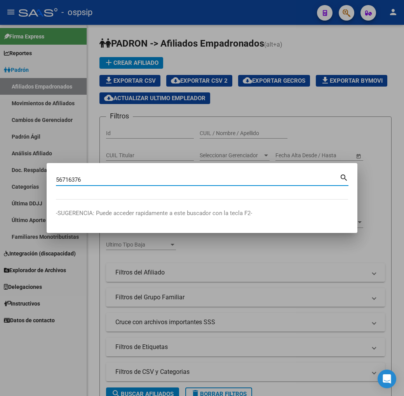
type input "56716376"
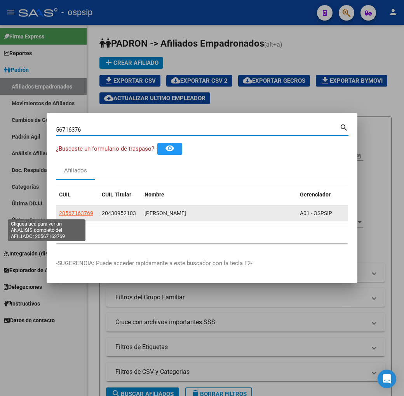
click at [59, 212] on span "20567163769" at bounding box center [76, 213] width 34 height 6
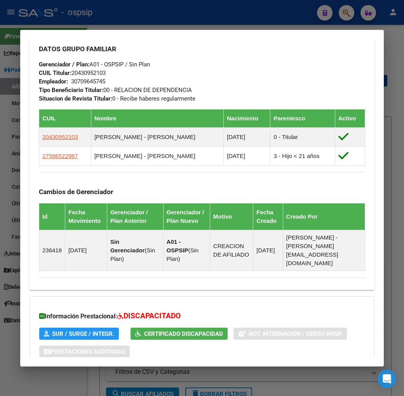
scroll to position [477, 0]
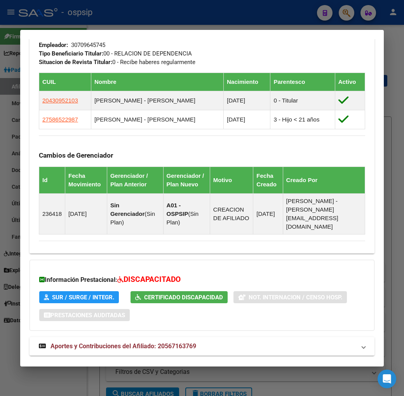
click at [279, 369] on mat-panel-title "Aportes y Contribuciones del Titular: 20430952103" at bounding box center [197, 373] width 317 height 9
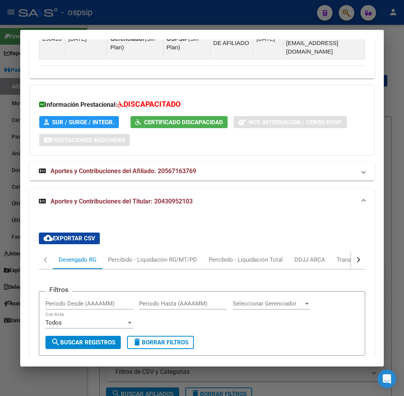
scroll to position [688, 0]
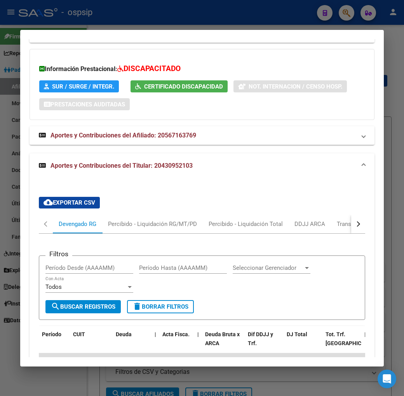
click at [362, 215] on button "button" at bounding box center [358, 224] width 14 height 19
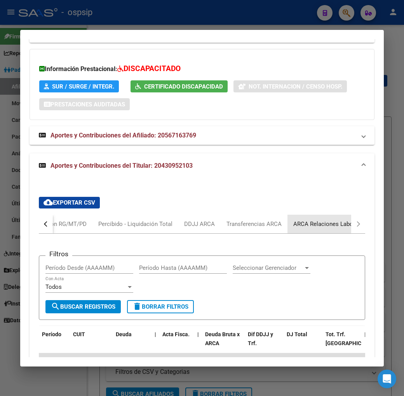
click at [318, 220] on div "ARCA Relaciones Laborales" at bounding box center [329, 224] width 73 height 9
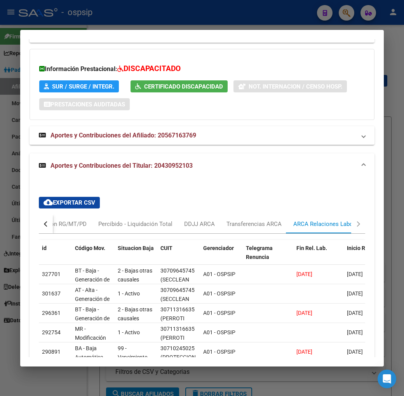
click at [211, 381] on div at bounding box center [202, 198] width 404 height 396
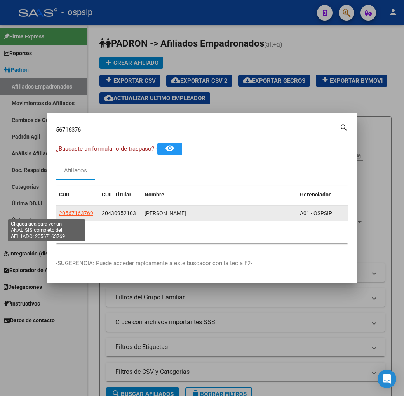
click at [59, 210] on span "20567163769" at bounding box center [76, 213] width 34 height 6
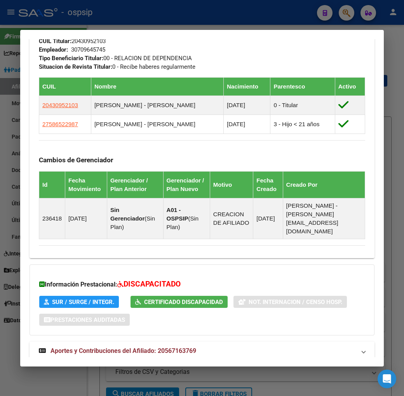
scroll to position [477, 0]
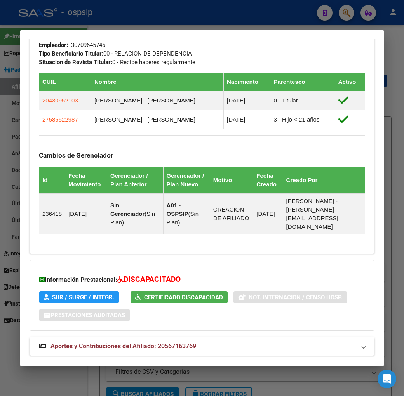
click at [276, 369] on mat-panel-title "Aportes y Contribuciones del Titular: 20430952103" at bounding box center [197, 373] width 317 height 9
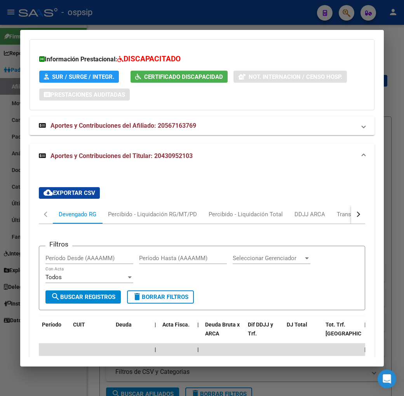
scroll to position [688, 0]
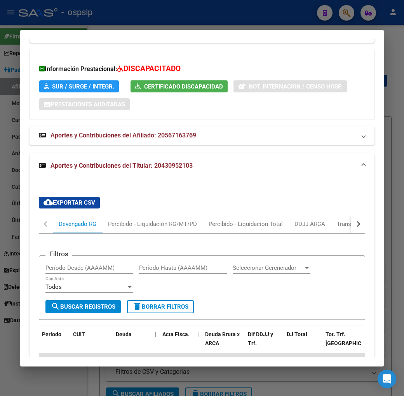
click at [360, 221] on div "button" at bounding box center [356, 223] width 5 height 5
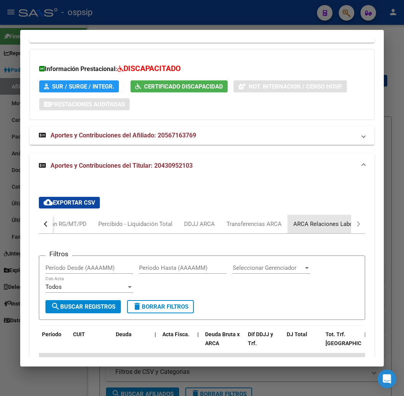
click at [332, 215] on div "ARCA Relaciones Laborales" at bounding box center [329, 224] width 84 height 19
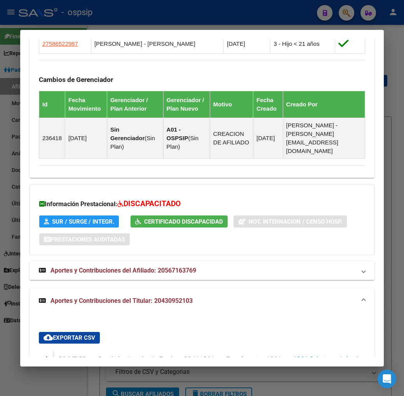
scroll to position [726, 0]
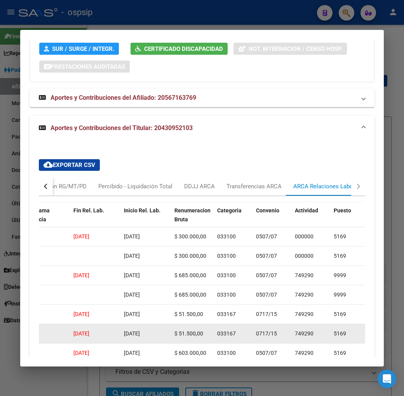
click at [95, 324] on datatable-body-cell "[DATE]" at bounding box center [95, 333] width 50 height 19
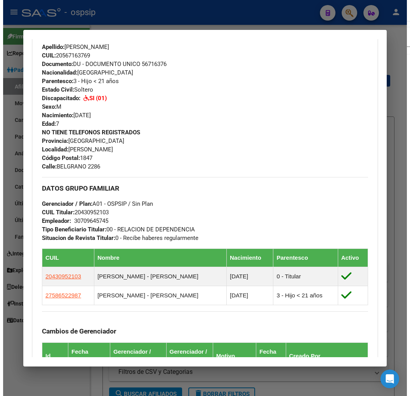
scroll to position [431, 0]
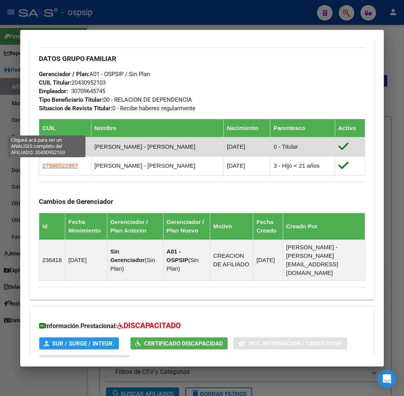
click at [53, 143] on span "20430952103" at bounding box center [60, 146] width 36 height 7
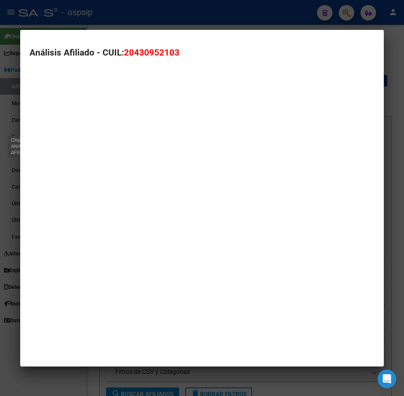
type textarea "20430952103"
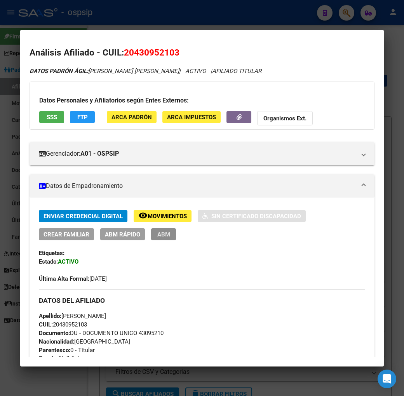
click at [157, 236] on span "ABM" at bounding box center [163, 234] width 13 height 7
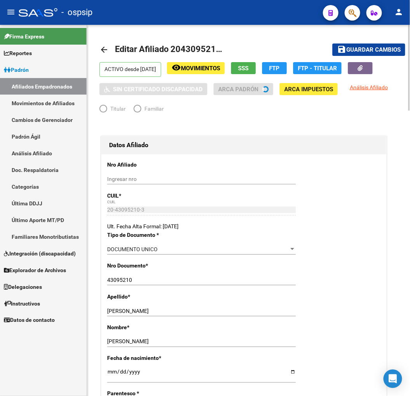
radio input "true"
type input "30-70964574-5"
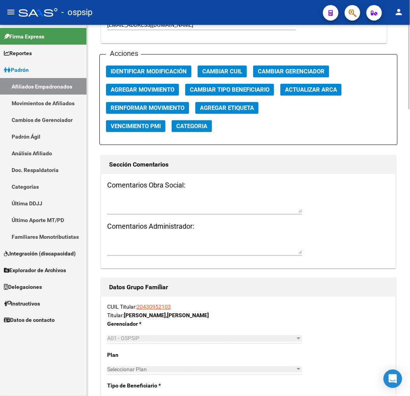
scroll to position [863, 0]
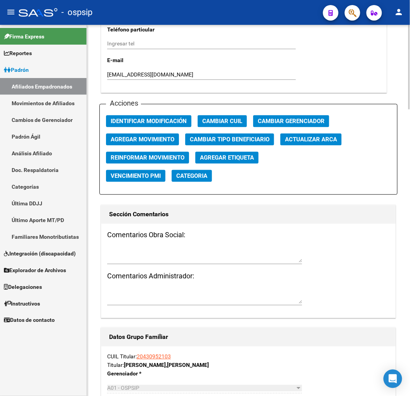
click at [166, 139] on span "Agregar Movimiento" at bounding box center [143, 139] width 64 height 7
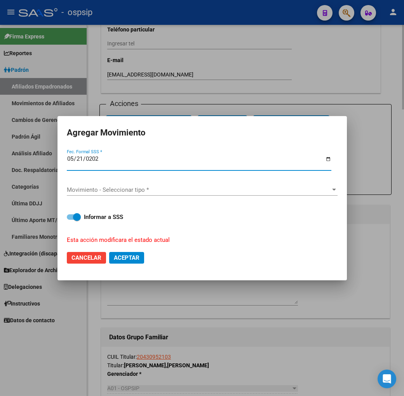
type input "[DATE]"
click at [186, 189] on span "Movimiento - Seleccionar tipo *" at bounding box center [199, 189] width 264 height 7
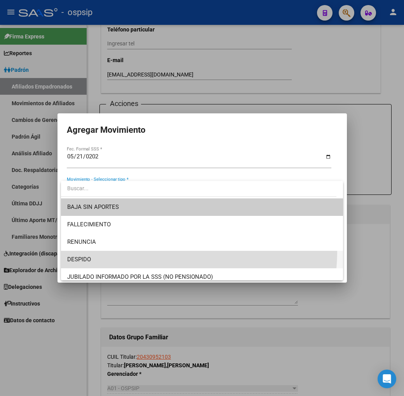
click at [175, 252] on span "DESPIDO" at bounding box center [201, 259] width 269 height 17
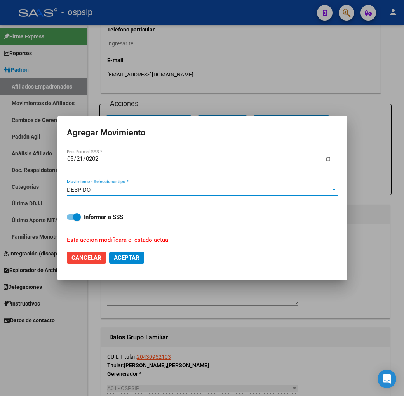
click at [144, 254] on button "Aceptar" at bounding box center [126, 258] width 35 height 12
checkbox input "false"
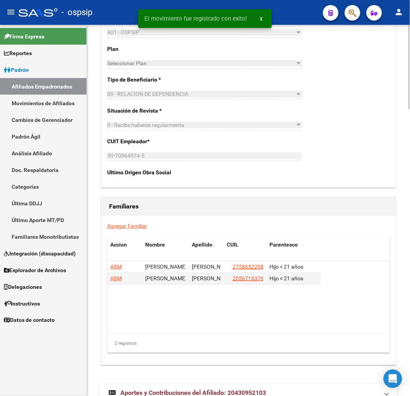
scroll to position [1262, 0]
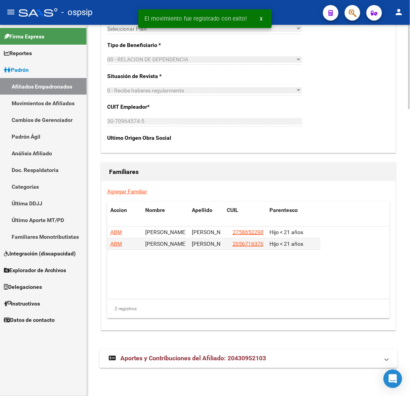
click at [276, 360] on mat-panel-title "Aportes y Contribuciones del Afiliado: 20430952103" at bounding box center [244, 358] width 270 height 9
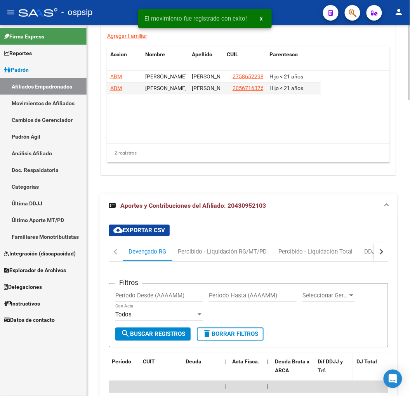
scroll to position [1453, 0]
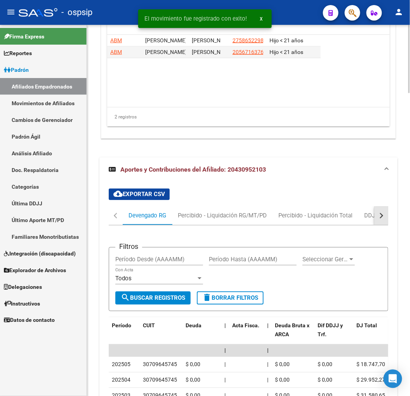
click at [387, 220] on button "button" at bounding box center [381, 216] width 14 height 19
click at [339, 216] on div "ARCA Relaciones Laborales" at bounding box center [335, 216] width 73 height 9
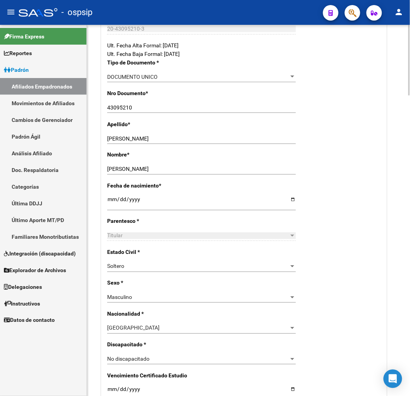
scroll to position [116, 0]
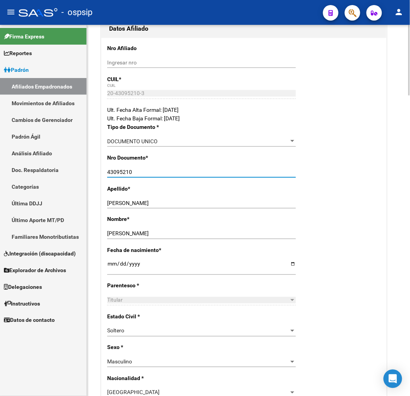
drag, startPoint x: 135, startPoint y: 174, endPoint x: 107, endPoint y: 176, distance: 28.0
click at [107, 176] on div "43095210 Ingresar nro" at bounding box center [201, 172] width 189 height 11
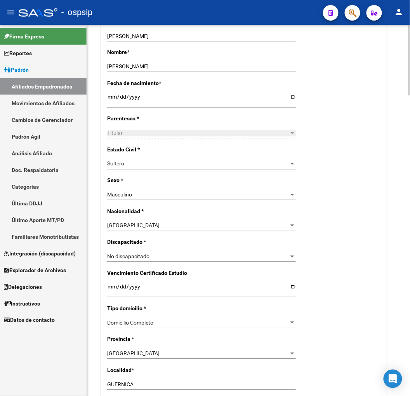
scroll to position [0, 0]
